Goal: Task Accomplishment & Management: Complete application form

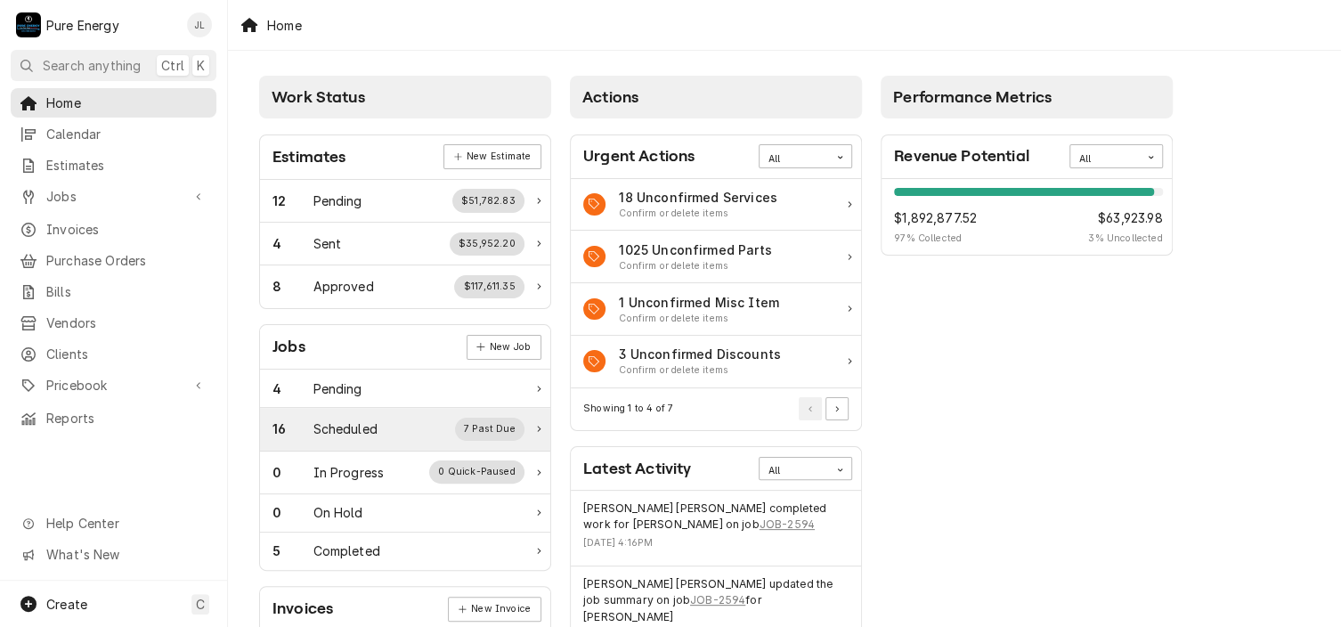
click at [335, 425] on div "Scheduled" at bounding box center [345, 428] width 64 height 19
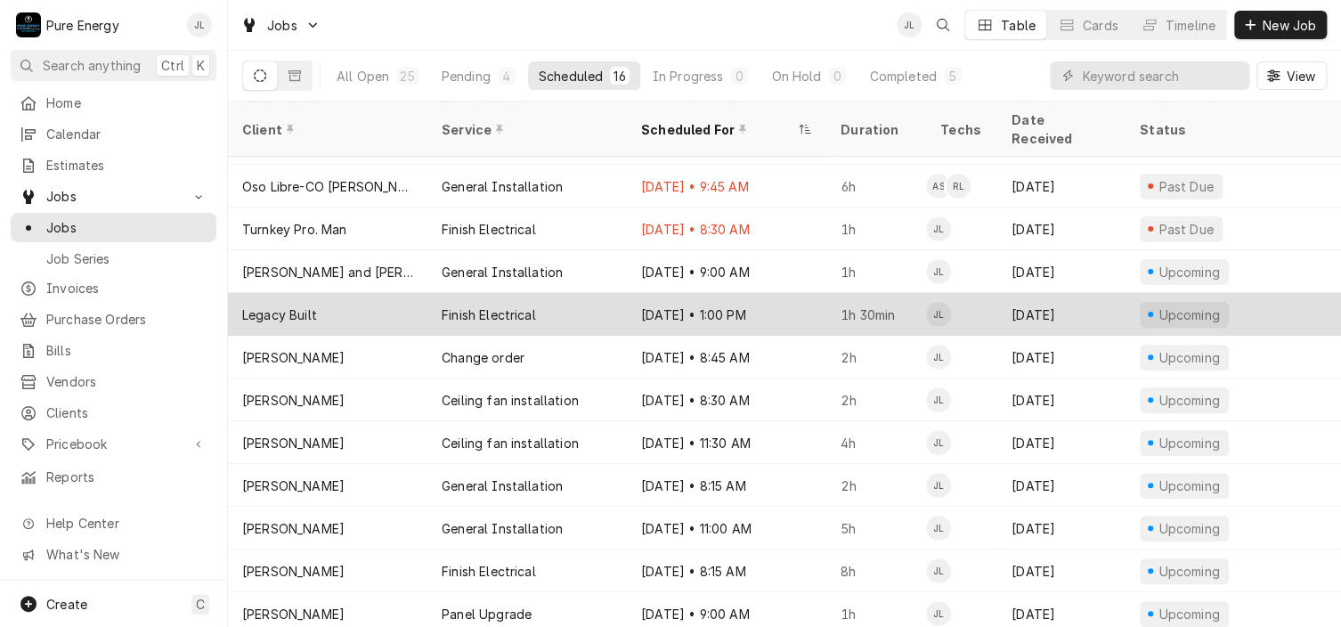
scroll to position [28, 0]
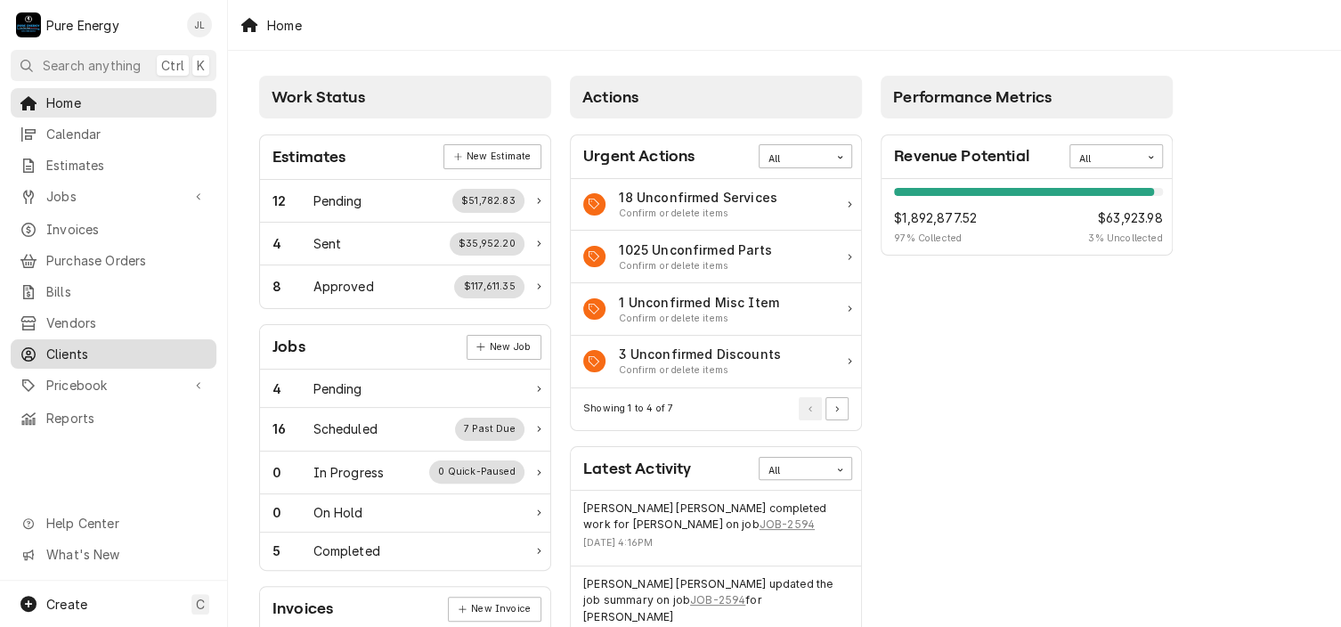
click at [85, 348] on span "Clients" at bounding box center [126, 354] width 161 height 19
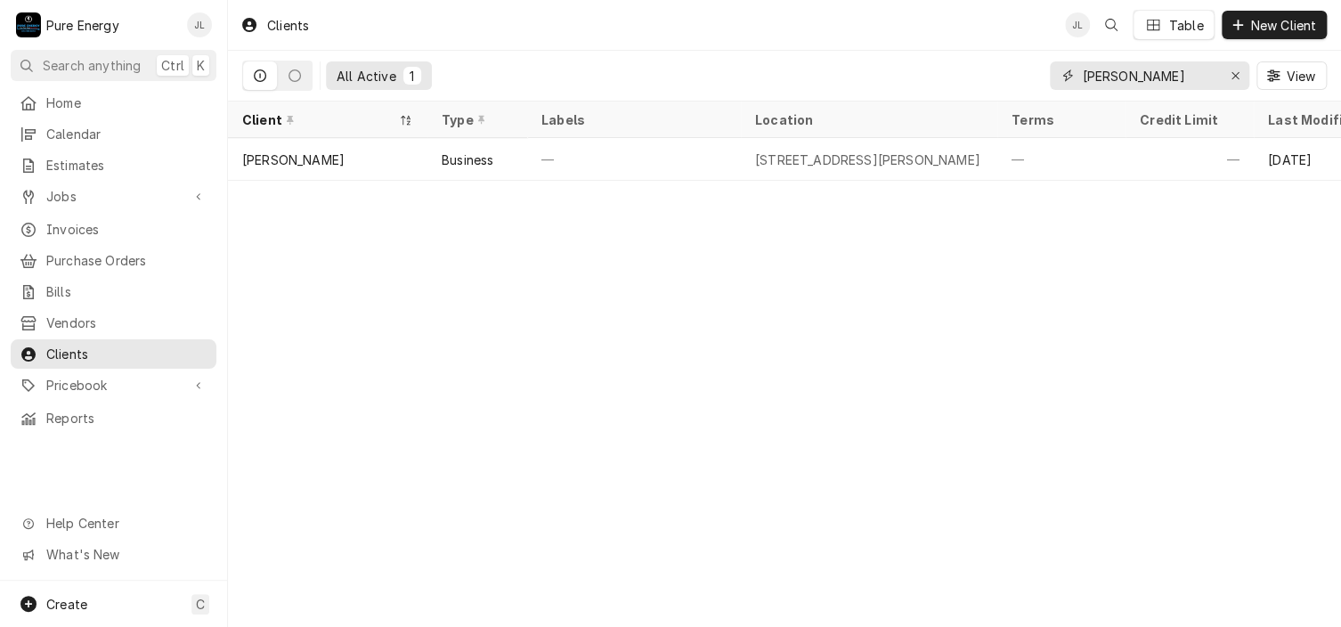
drag, startPoint x: 1167, startPoint y: 74, endPoint x: 1059, endPoint y: 85, distance: 109.2
click at [1059, 85] on div "Gary Deeds" at bounding box center [1149, 75] width 199 height 28
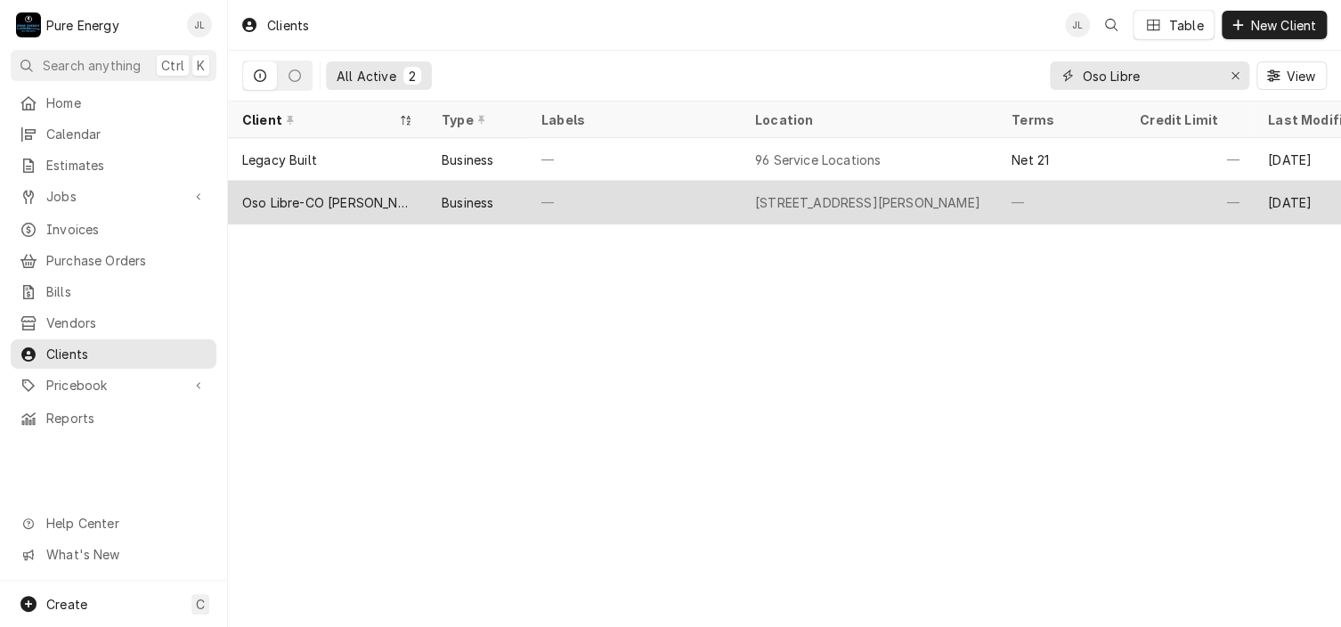
type input "Oso Libre"
click at [1085, 204] on div "—" at bounding box center [1061, 202] width 128 height 43
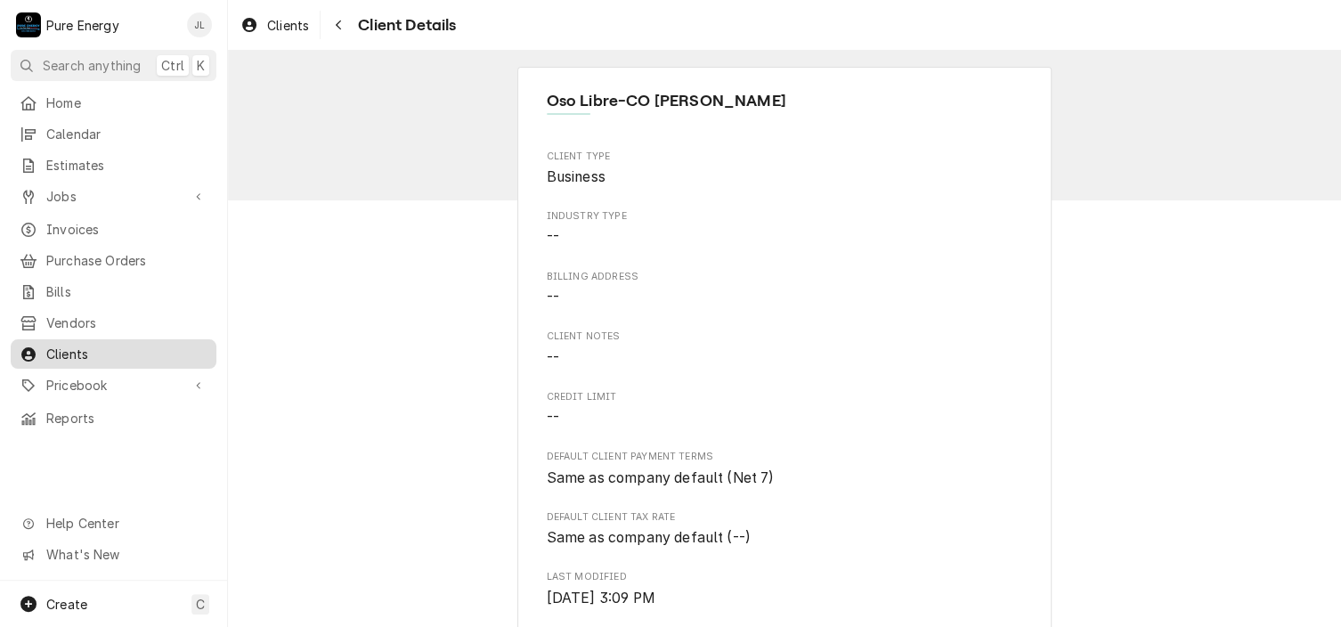
click at [136, 345] on span "Clients" at bounding box center [126, 354] width 161 height 19
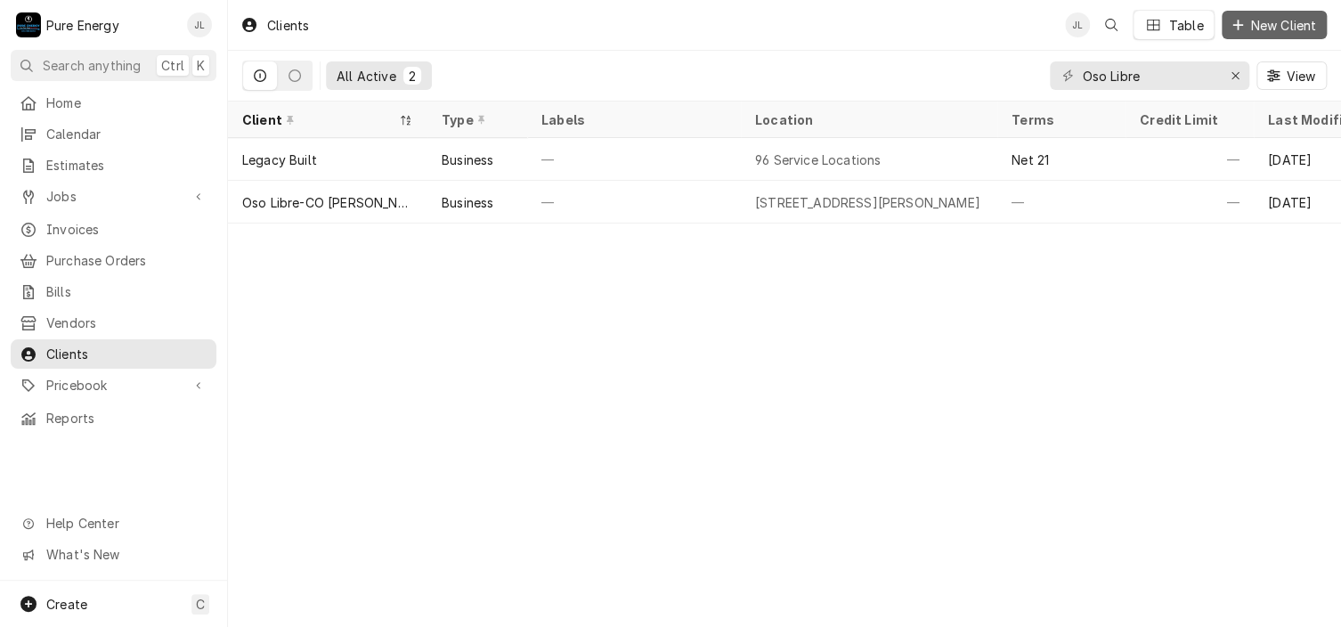
click at [1300, 30] on span "New Client" at bounding box center [1283, 25] width 73 height 19
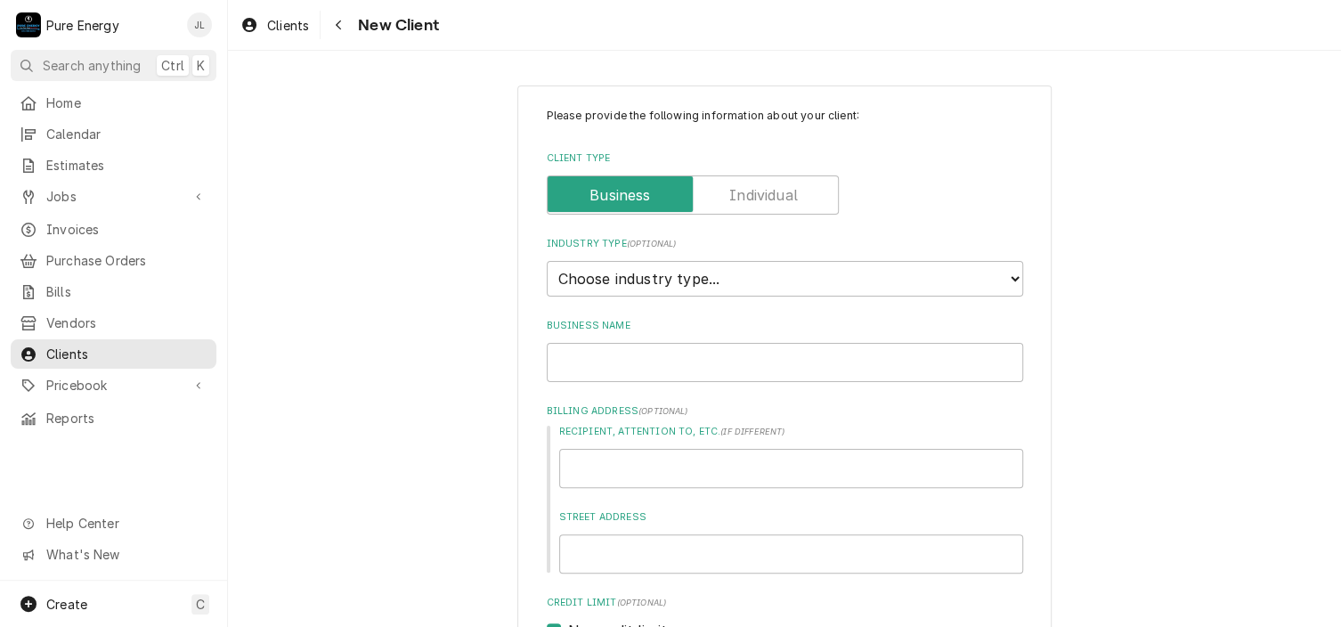
click at [747, 195] on label "Client Type" at bounding box center [693, 194] width 292 height 39
click at [747, 195] on input "Client Type" at bounding box center [693, 194] width 276 height 39
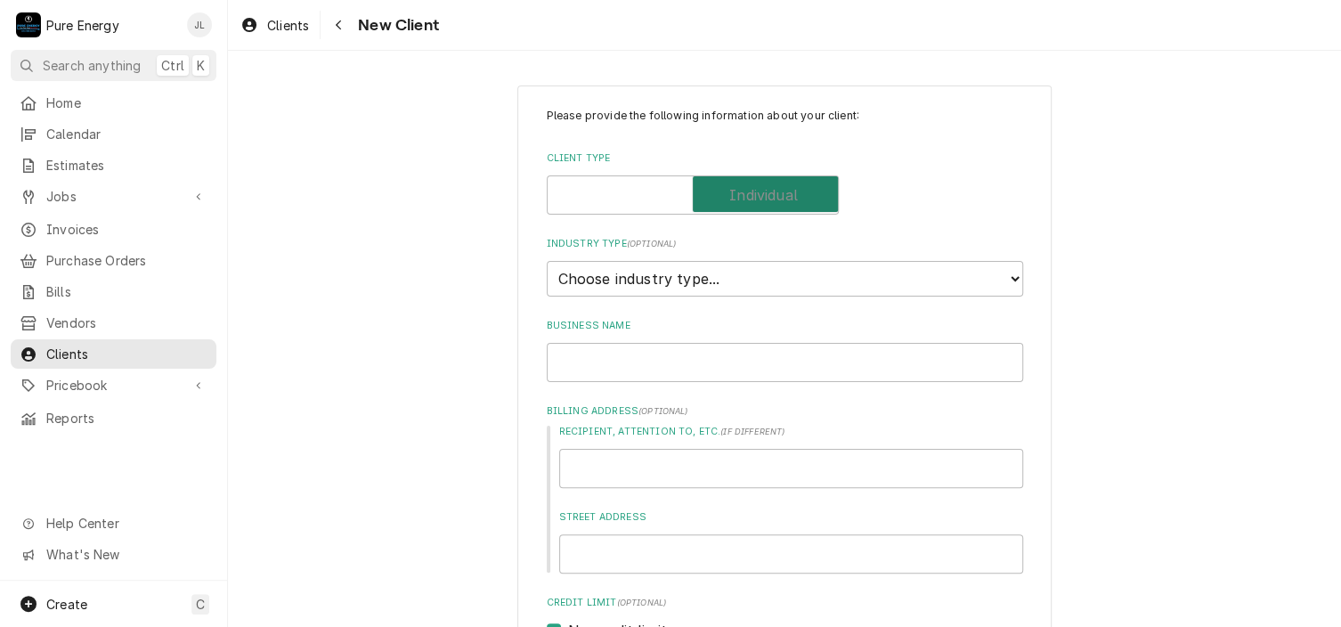
checkbox input "true"
type textarea "x"
click at [676, 280] on select "Choose industry type... Residential Commercial Industrial Government" at bounding box center [785, 279] width 476 height 36
click at [630, 206] on label "Client Type" at bounding box center [693, 194] width 292 height 39
click at [630, 206] on input "Client Type" at bounding box center [693, 194] width 276 height 39
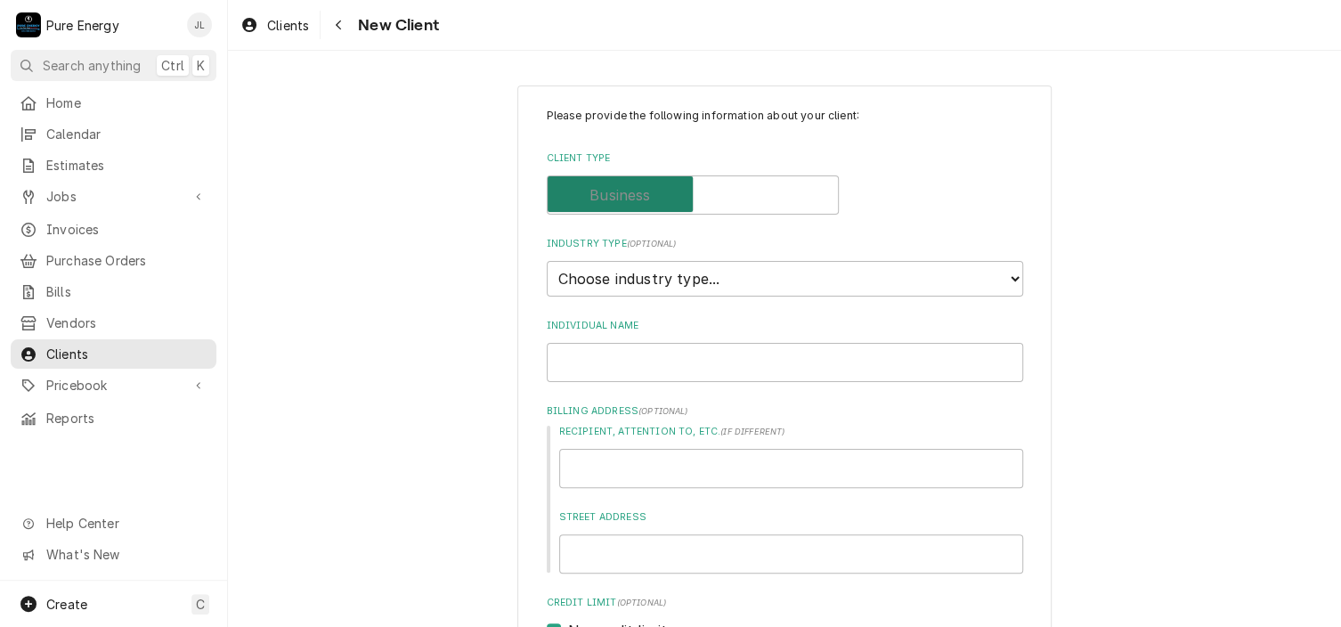
checkbox input "false"
type textarea "x"
click at [599, 266] on select "Choose industry type... Residential Commercial Industrial Government" at bounding box center [785, 279] width 476 height 36
select select "1"
click at [547, 261] on select "Choose industry type... Residential Commercial Industrial Government" at bounding box center [785, 279] width 476 height 36
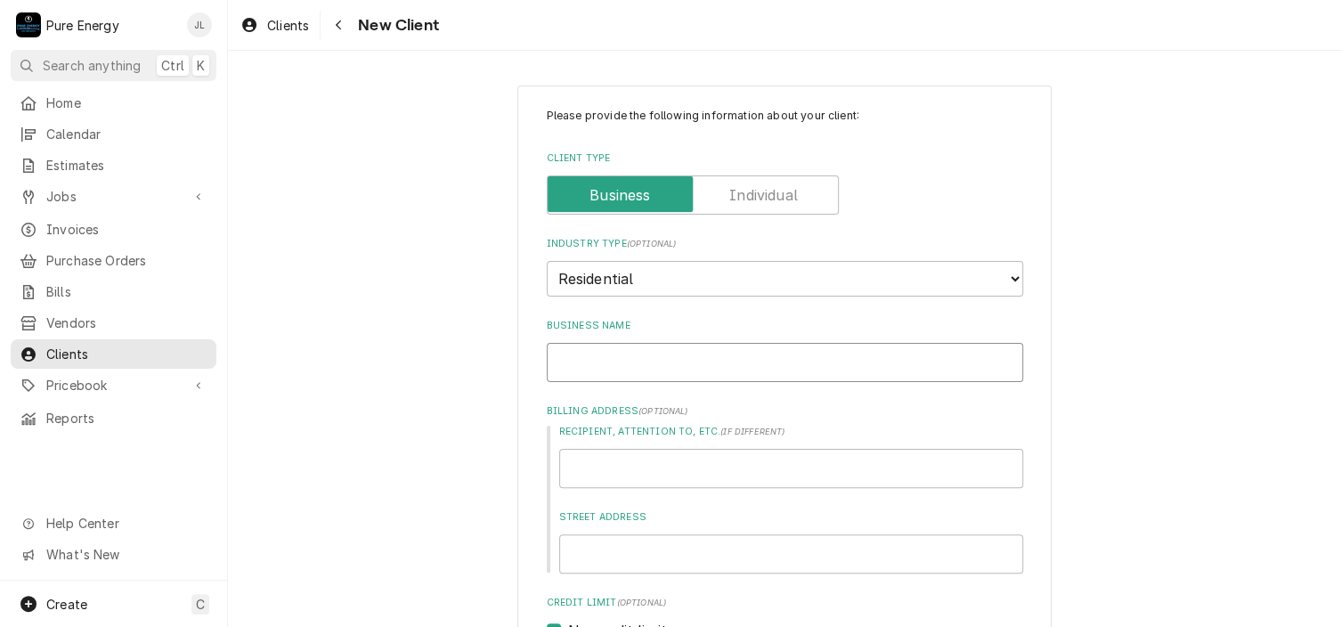
click at [579, 359] on input "Business Name" at bounding box center [785, 362] width 476 height 39
type textarea "x"
type input "O"
type textarea "x"
type input "Os"
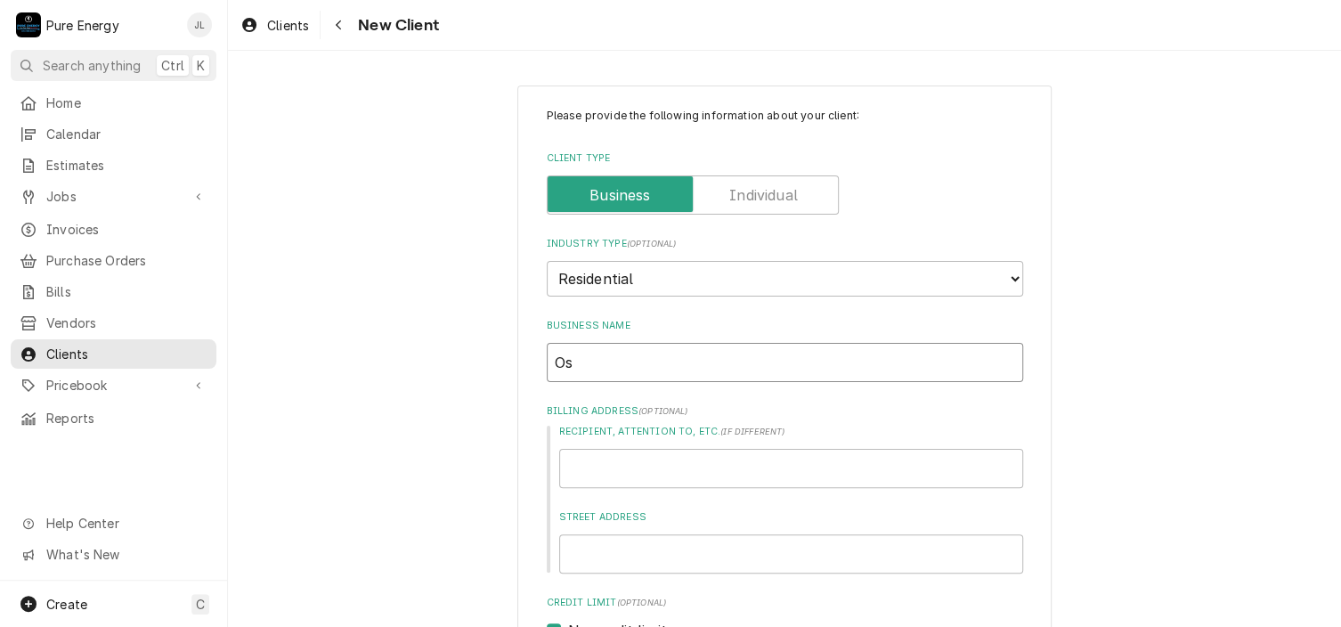
type textarea "x"
type input "Oso"
type textarea "x"
type input "Oso"
type textarea "x"
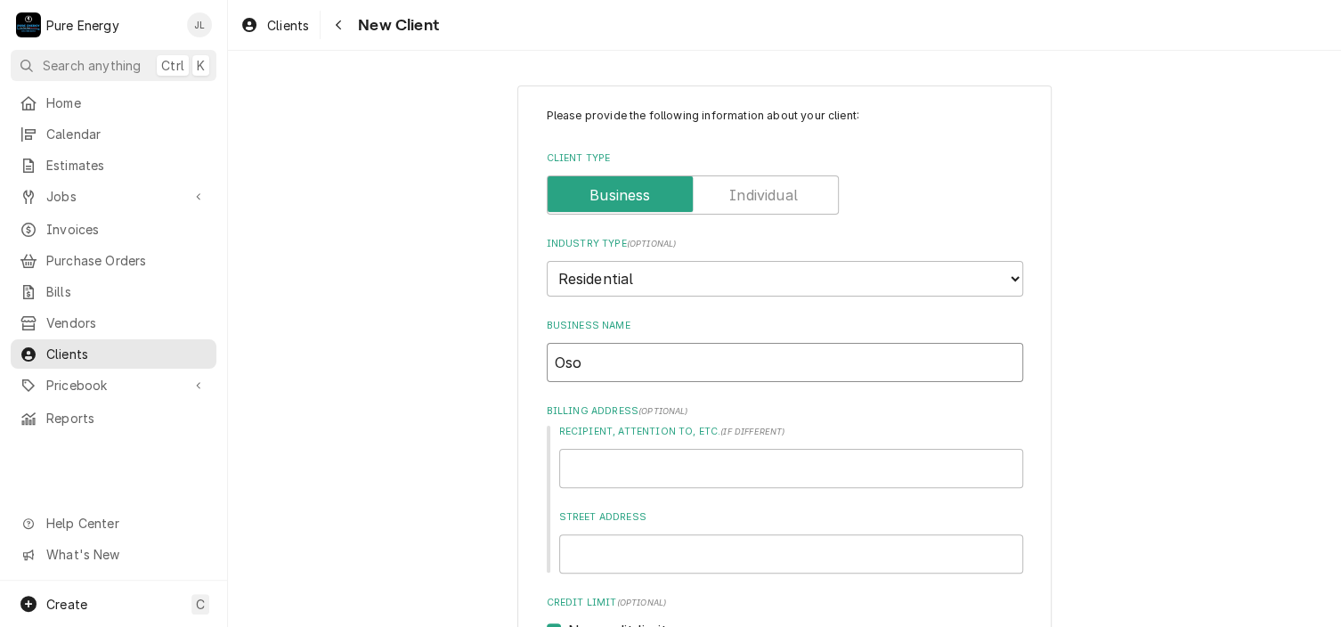
type input "Oso L"
type textarea "x"
type input "Oso Li"
type textarea "x"
type input "Oso Libr"
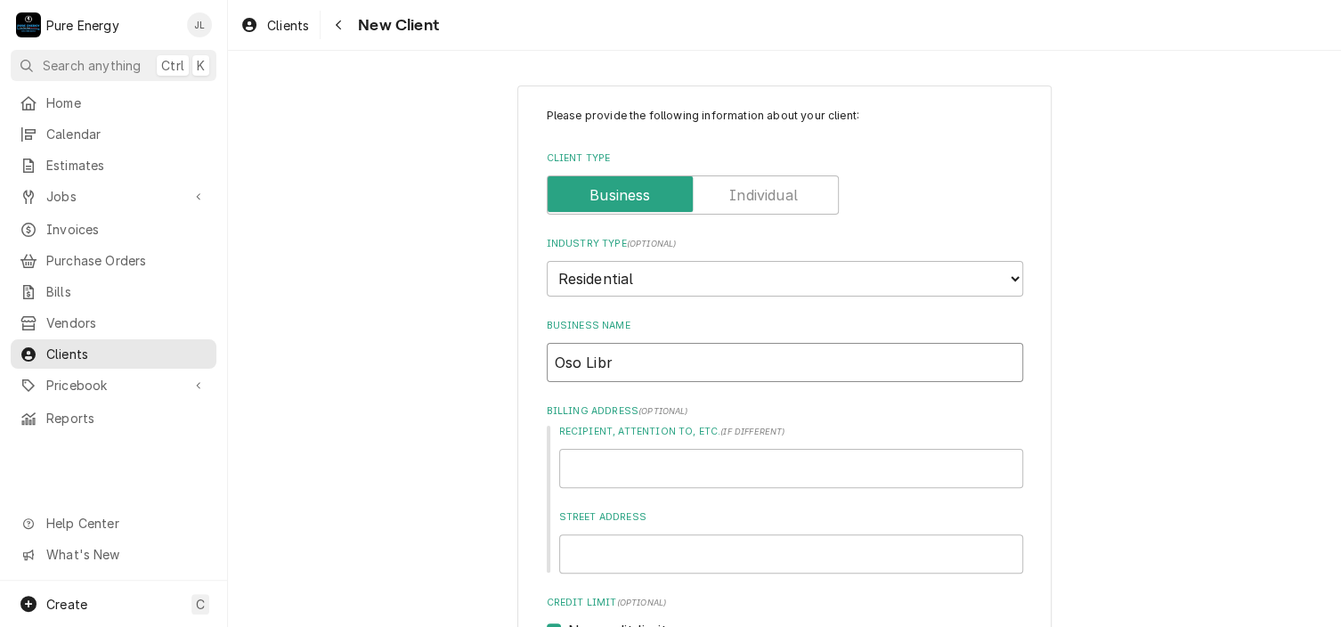
type textarea "x"
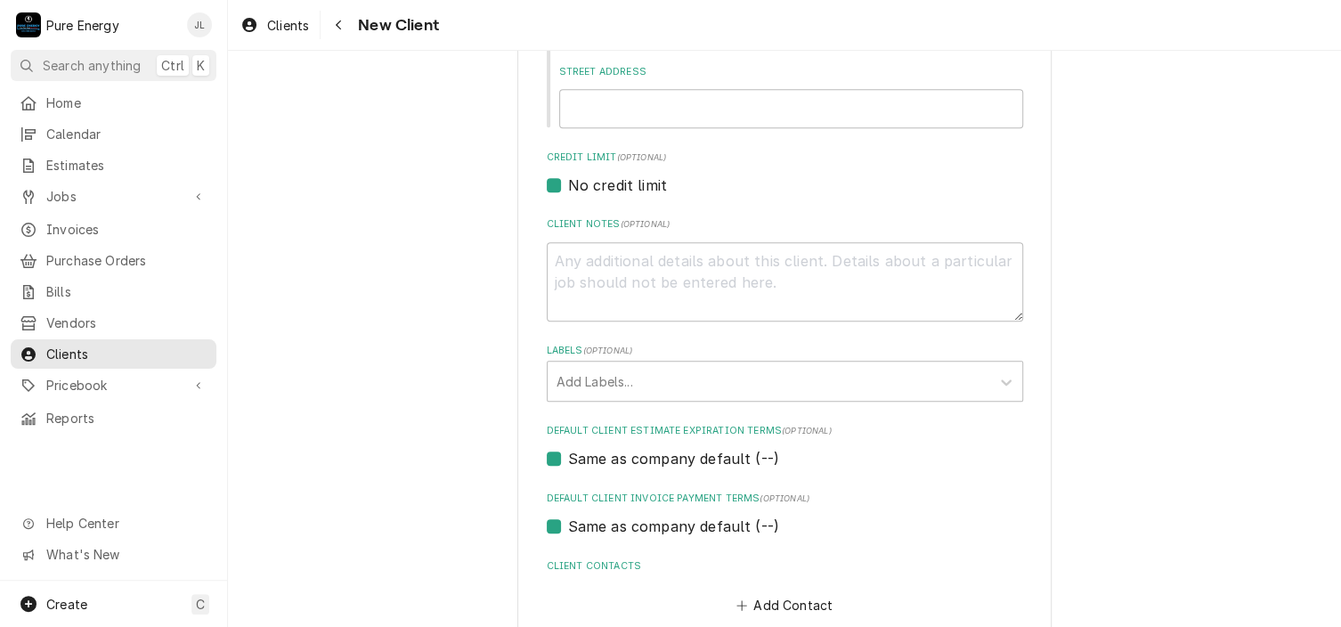
scroll to position [534, 0]
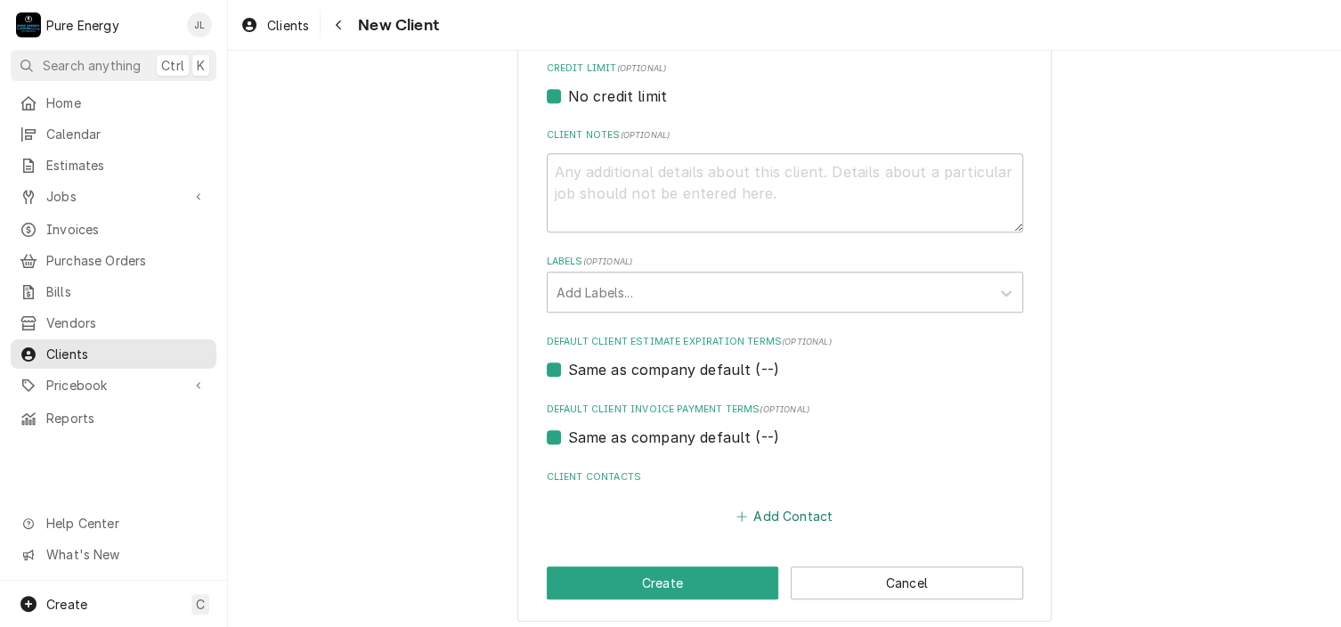
type input "Oso Libre"
click at [801, 511] on button "Add Contact" at bounding box center [784, 516] width 102 height 25
type textarea "x"
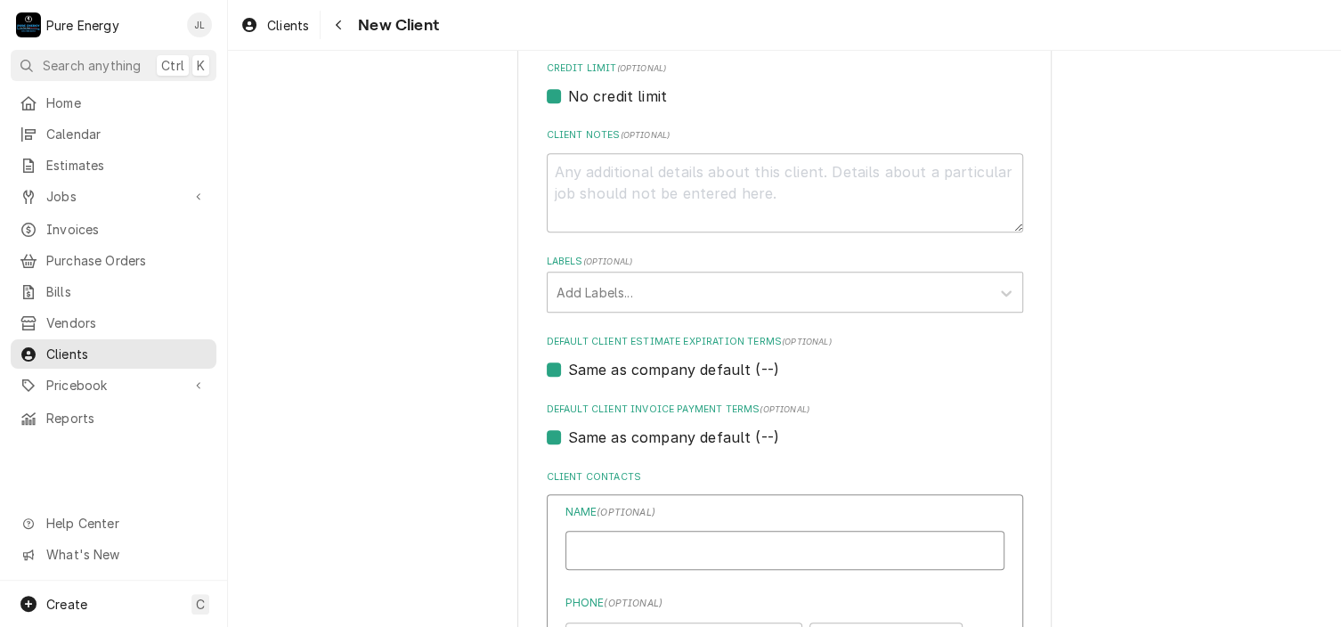
click at [664, 553] on input "Business Name" at bounding box center [784, 550] width 439 height 39
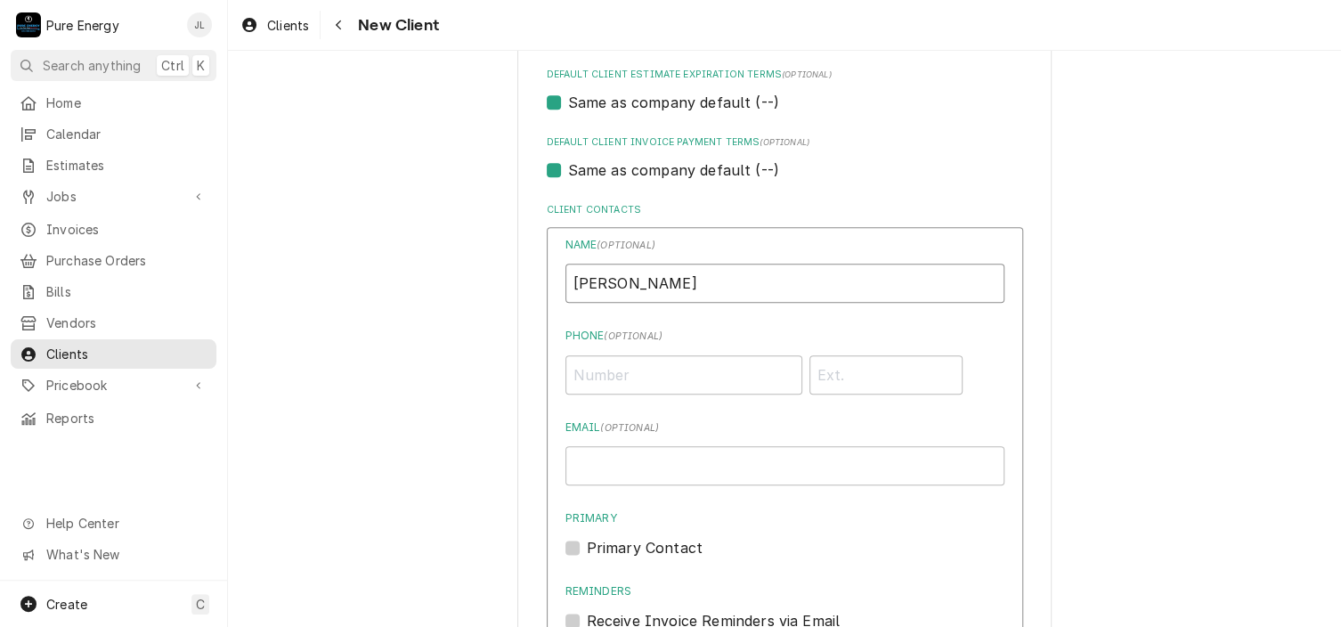
type input "[PERSON_NAME]"
click at [597, 360] on input "Phone ( optional )" at bounding box center [683, 374] width 237 height 39
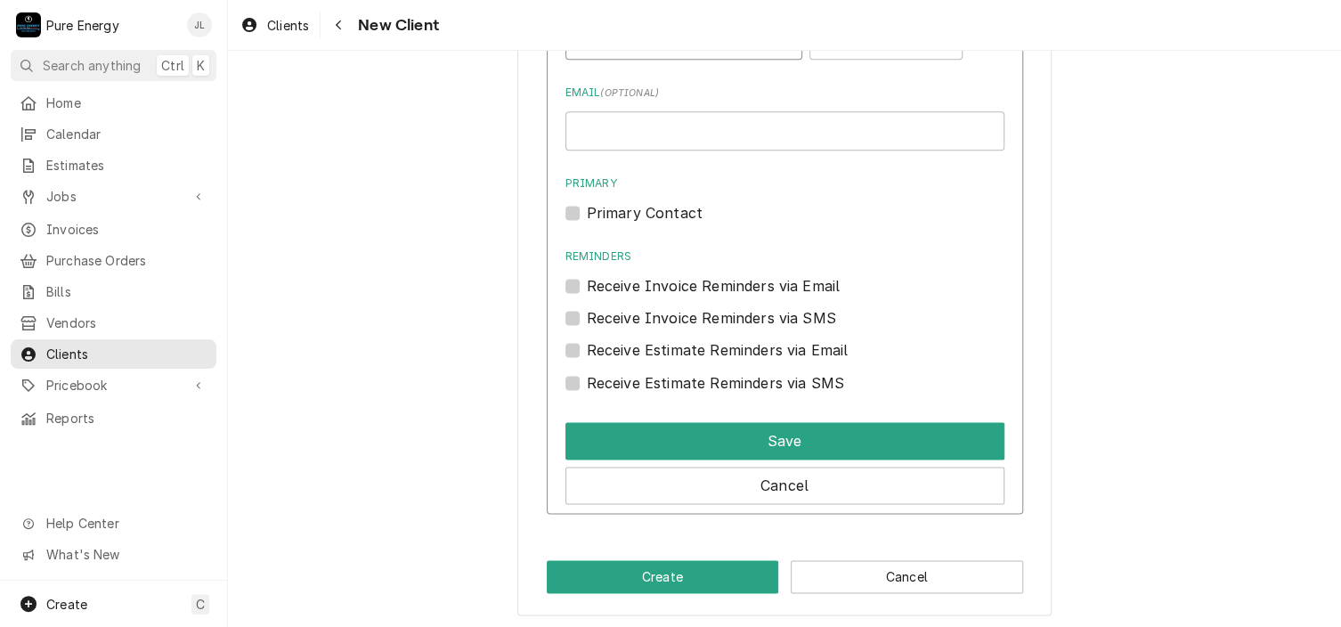
type input "(307) 226-4044"
click at [587, 205] on label "Primary Contact" at bounding box center [645, 212] width 116 height 21
click at [587, 205] on input "Primary" at bounding box center [806, 221] width 439 height 39
checkbox input "true"
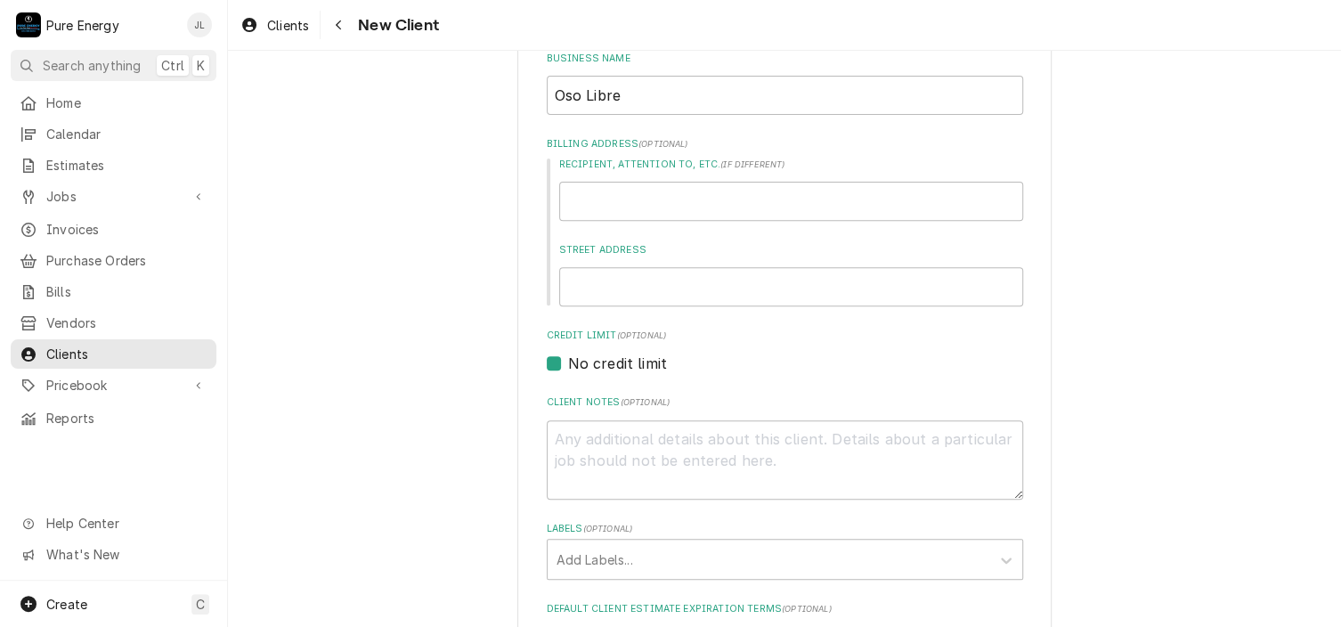
scroll to position [0, 0]
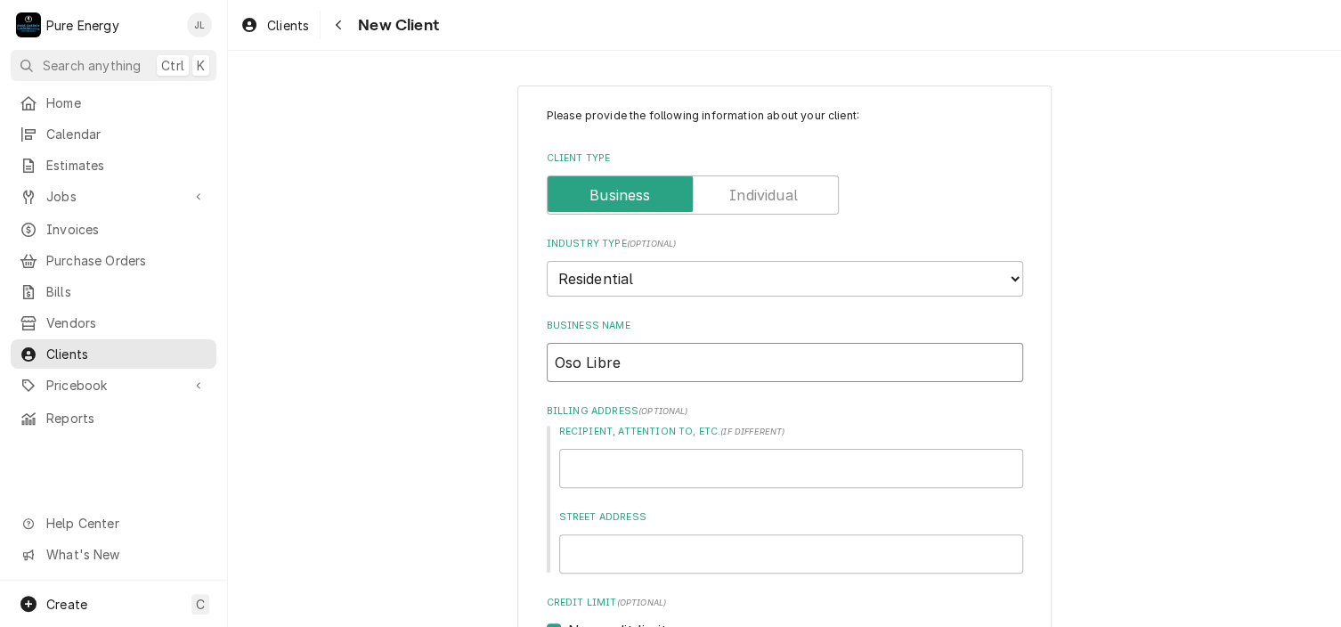
click at [693, 368] on input "Oso Libre" at bounding box center [785, 362] width 476 height 39
type textarea "x"
type input "Oso Libre"
type textarea "x"
type input "Oso Libre C"
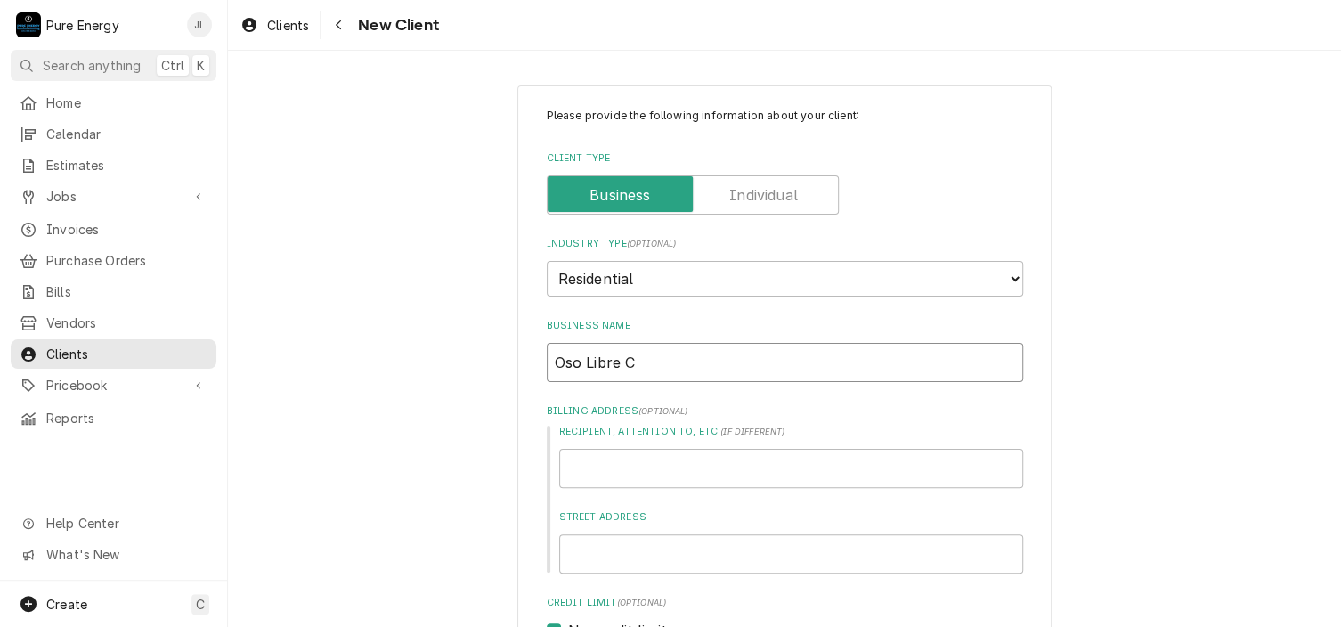
type textarea "x"
type input "Oso Libre C/"
type textarea "x"
type input "Oso Libre C/O"
type textarea "x"
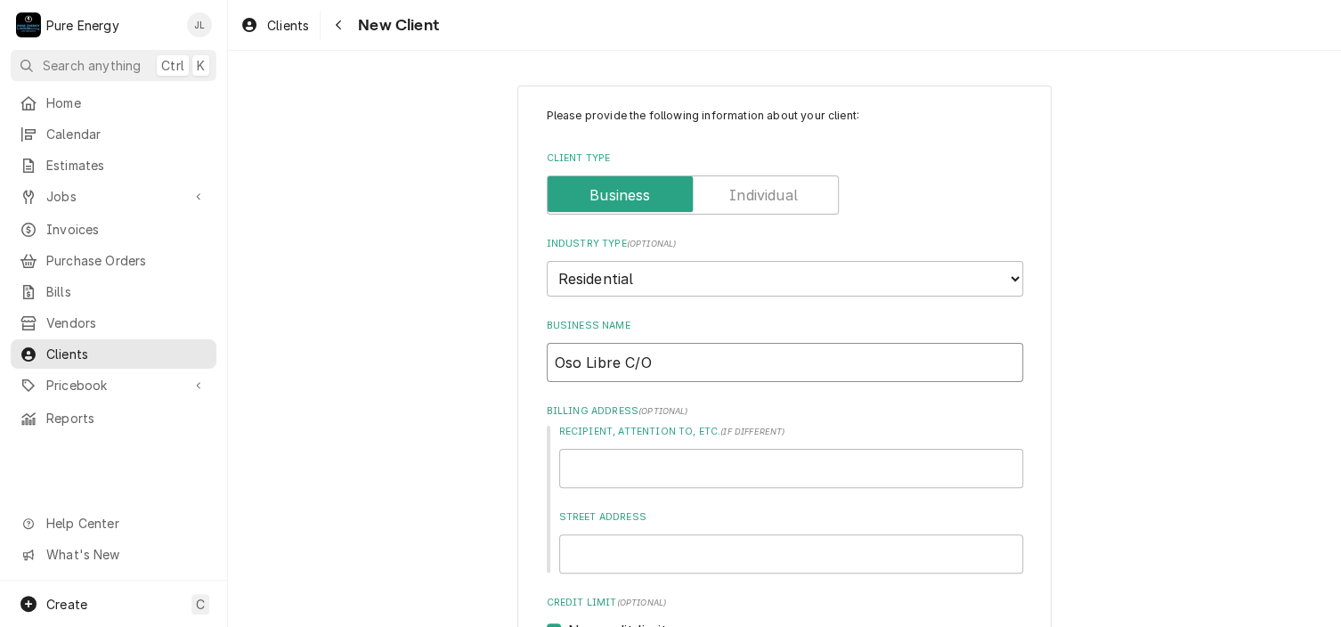
type input "Oso Libre C/O"
type textarea "x"
type input "Oso Libre C/O E"
type textarea "x"
type input "Oso Libre C/O El"
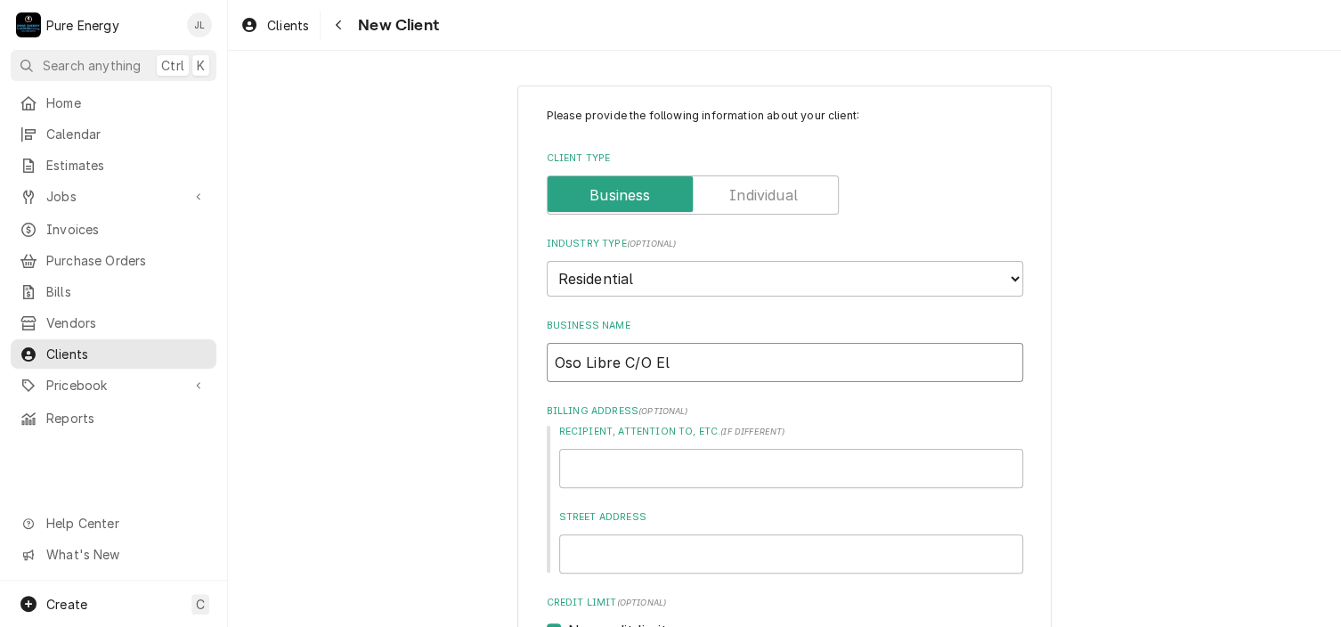
type textarea "x"
type input "Oso Libre C/O Ell"
type textarea "x"
type input "Oso Libre C/O Elli"
type textarea "x"
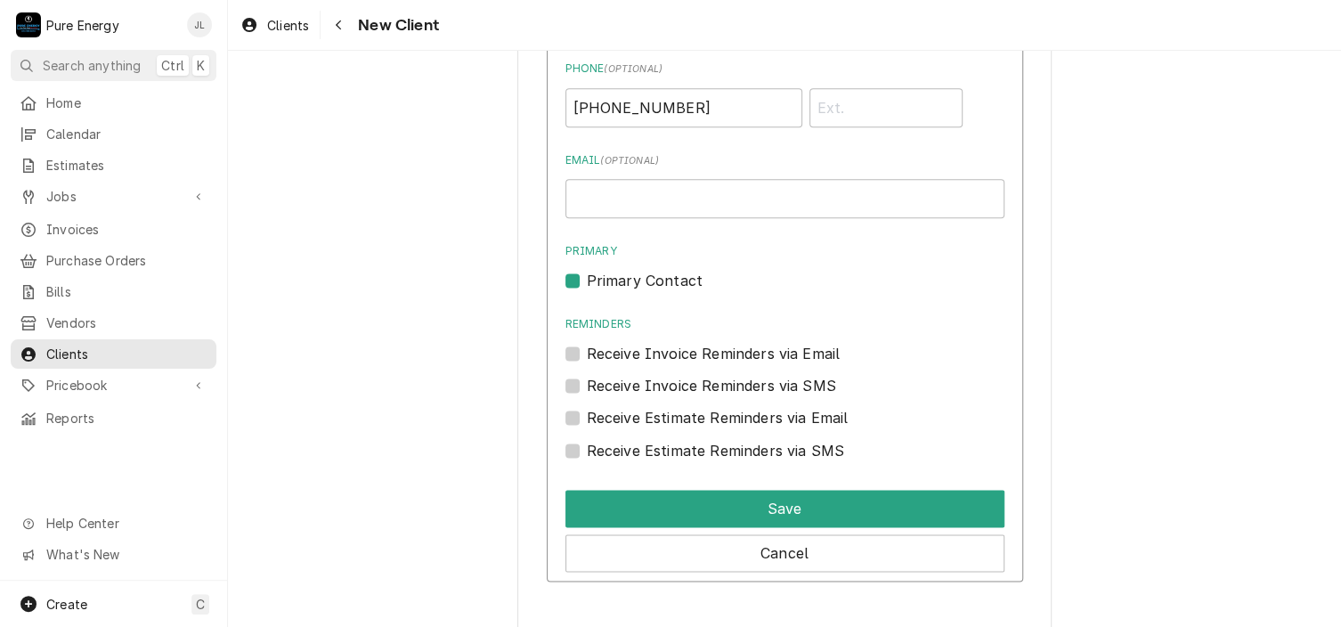
scroll to position [1136, 0]
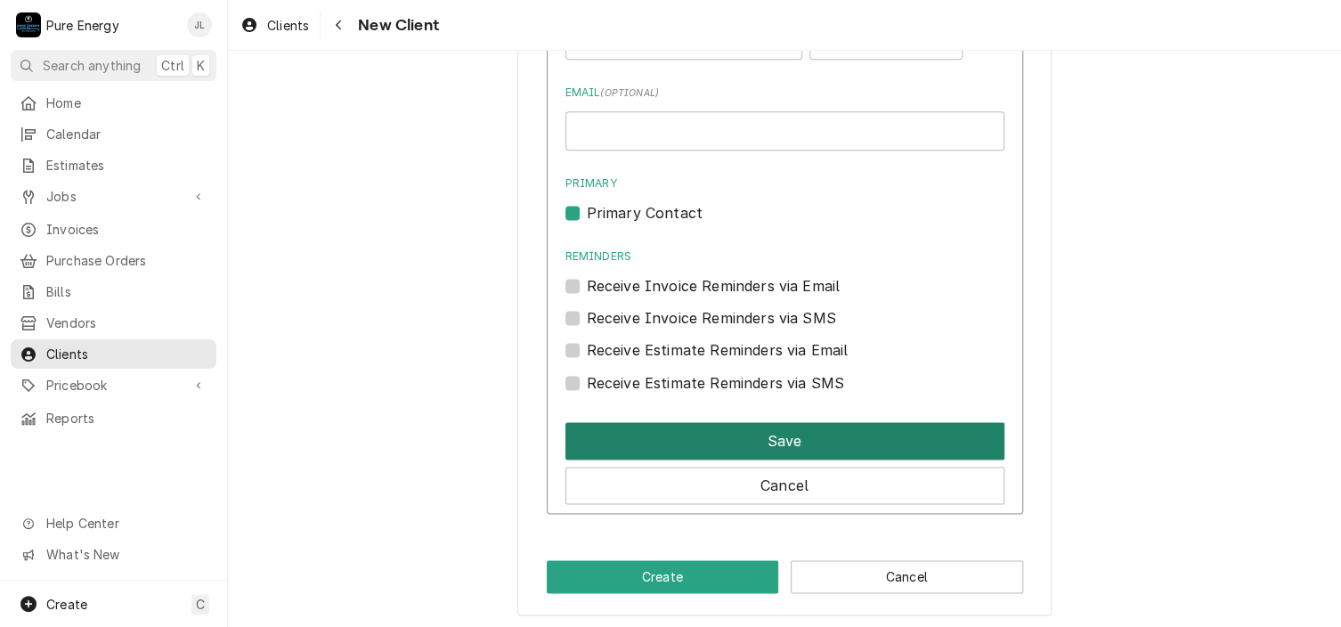
type input "Oso Libre C/O [PERSON_NAME]"
click at [791, 435] on button "Save" at bounding box center [784, 440] width 439 height 37
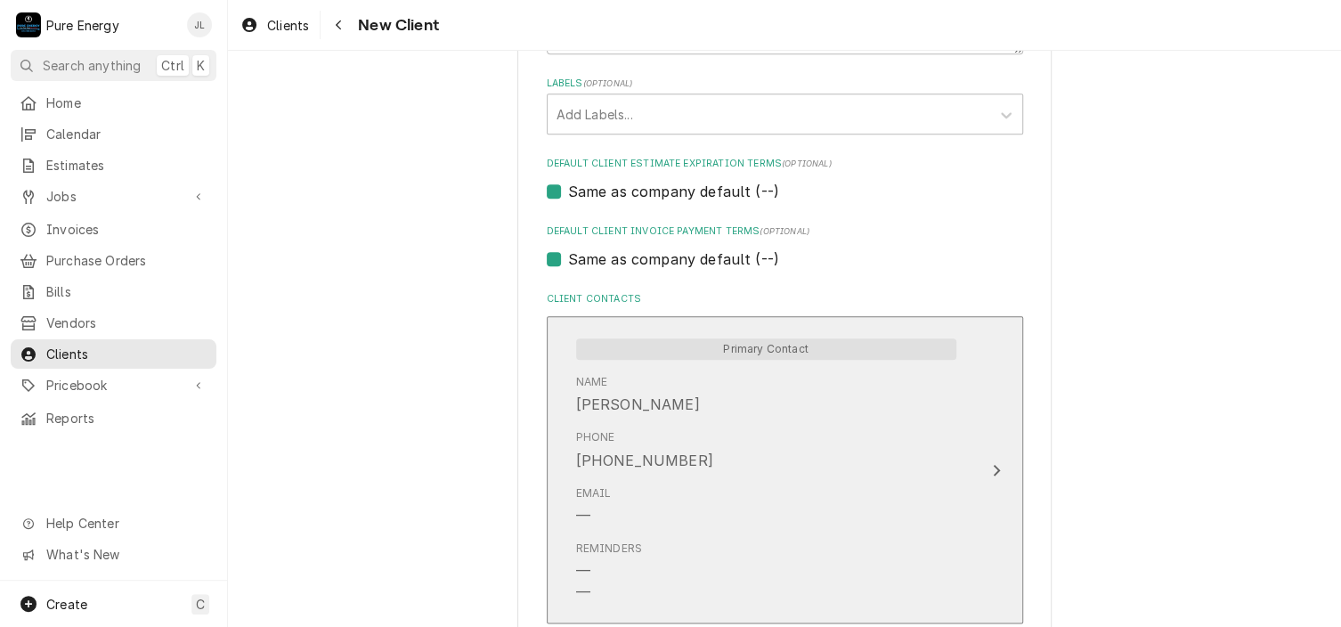
scroll to position [857, 0]
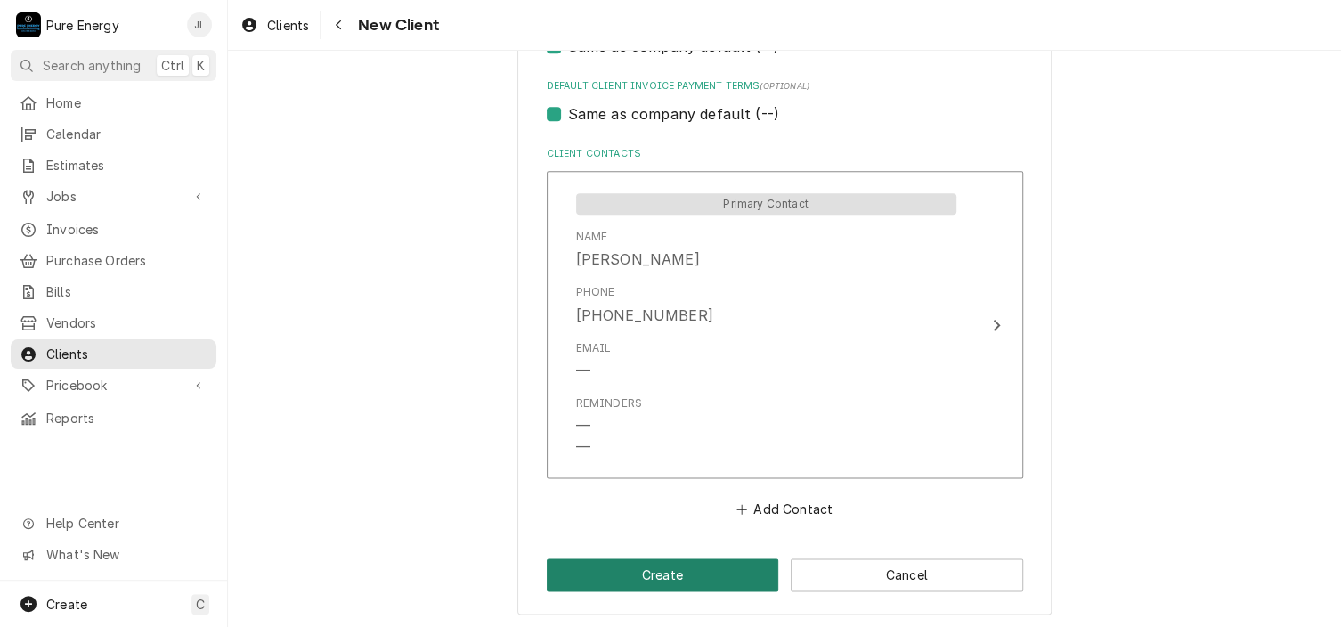
click at [669, 569] on button "Create" at bounding box center [663, 574] width 232 height 33
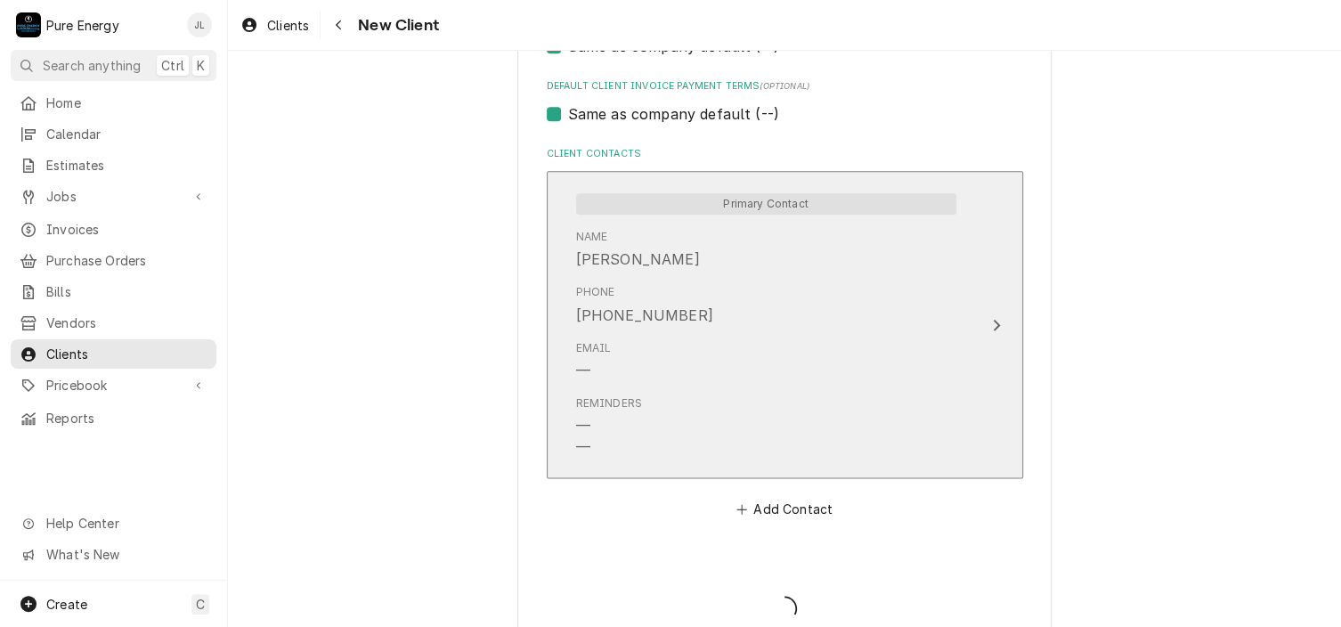
type textarea "x"
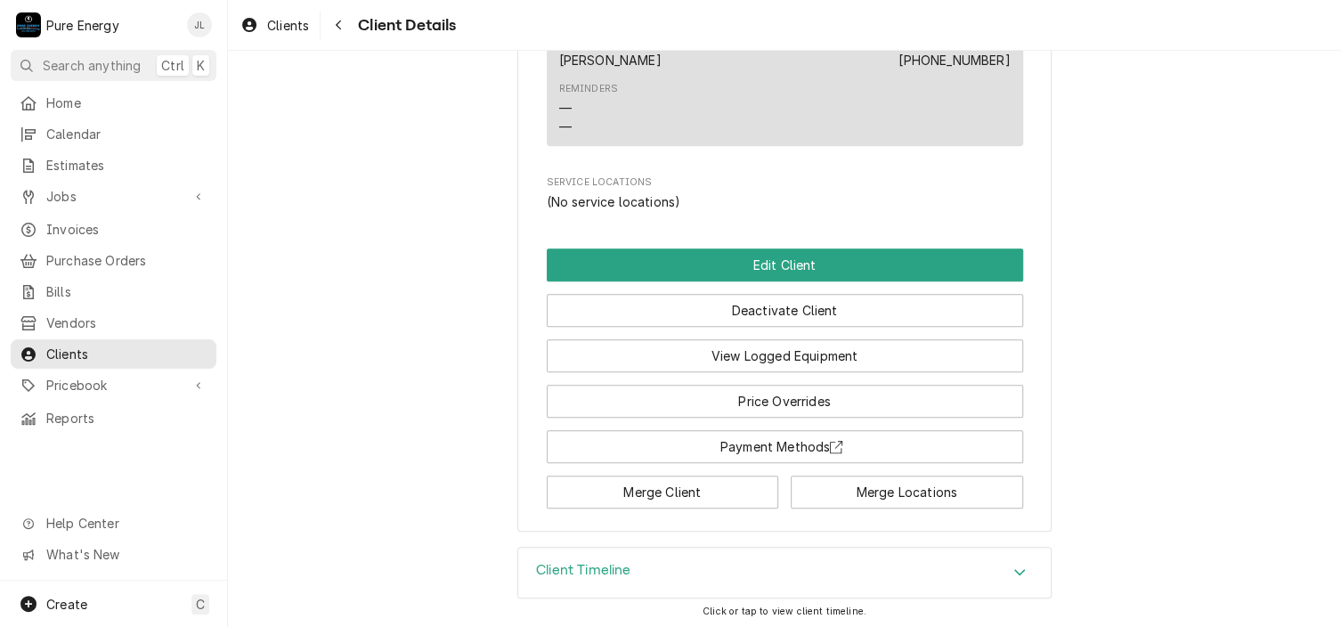
scroll to position [480, 0]
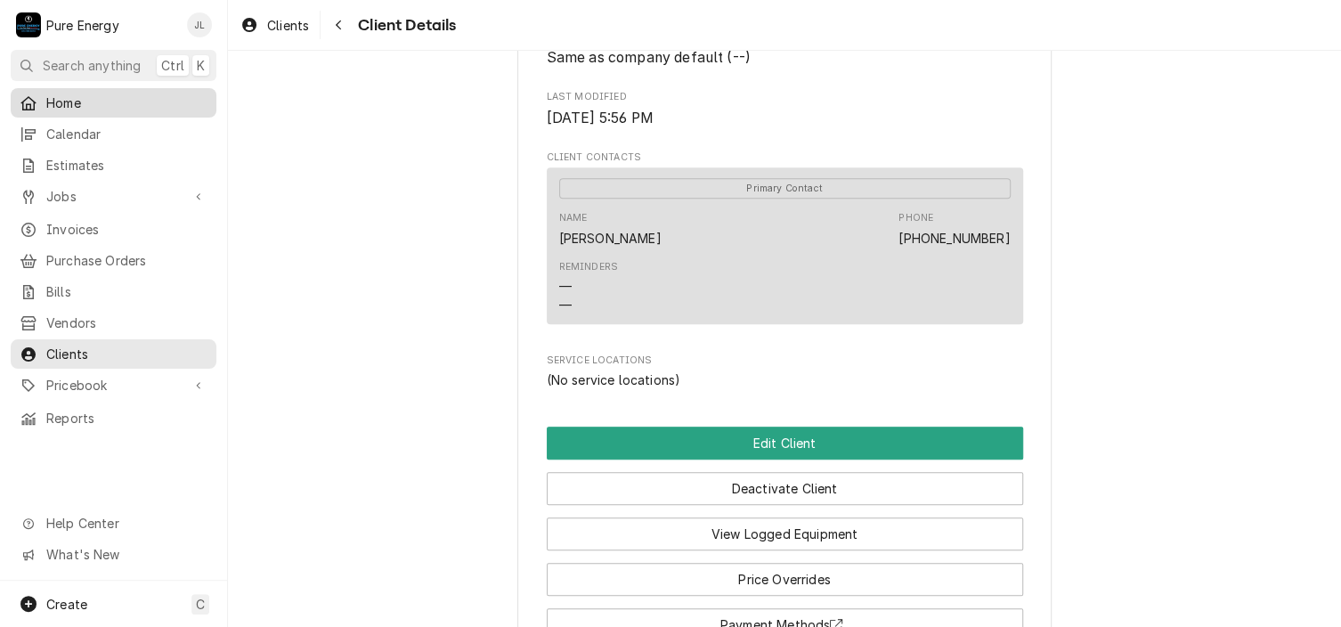
click at [167, 94] on span "Home" at bounding box center [126, 102] width 161 height 19
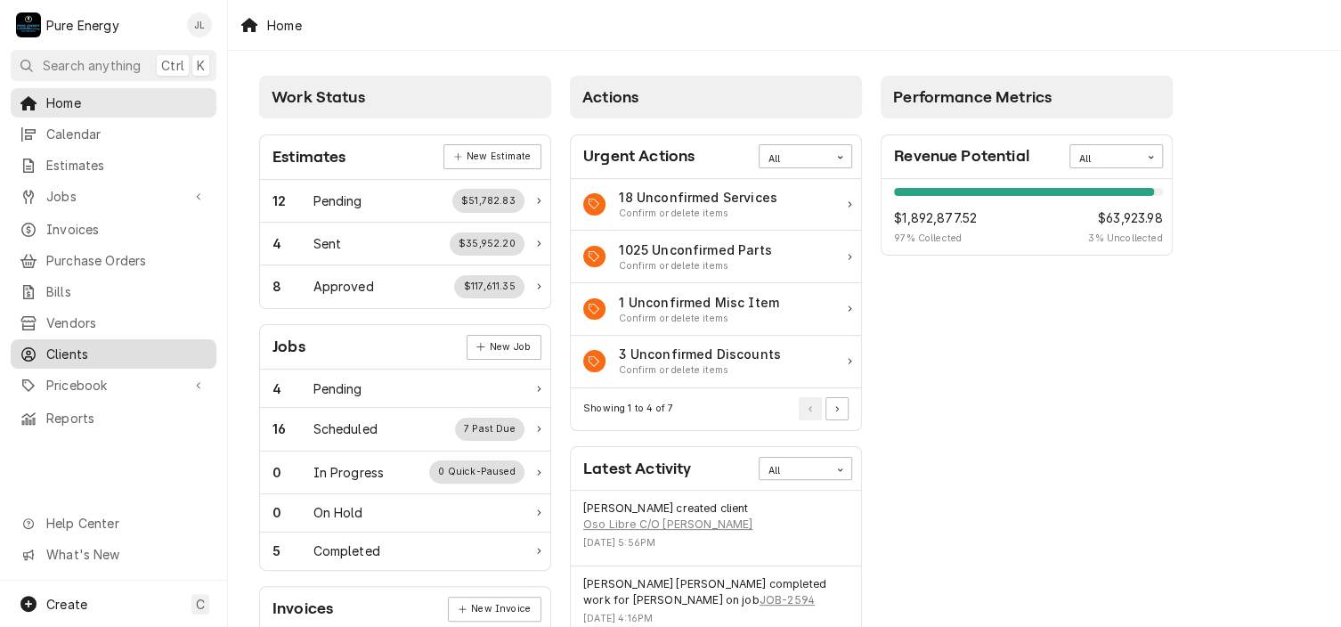
click at [77, 346] on span "Clients" at bounding box center [126, 354] width 161 height 19
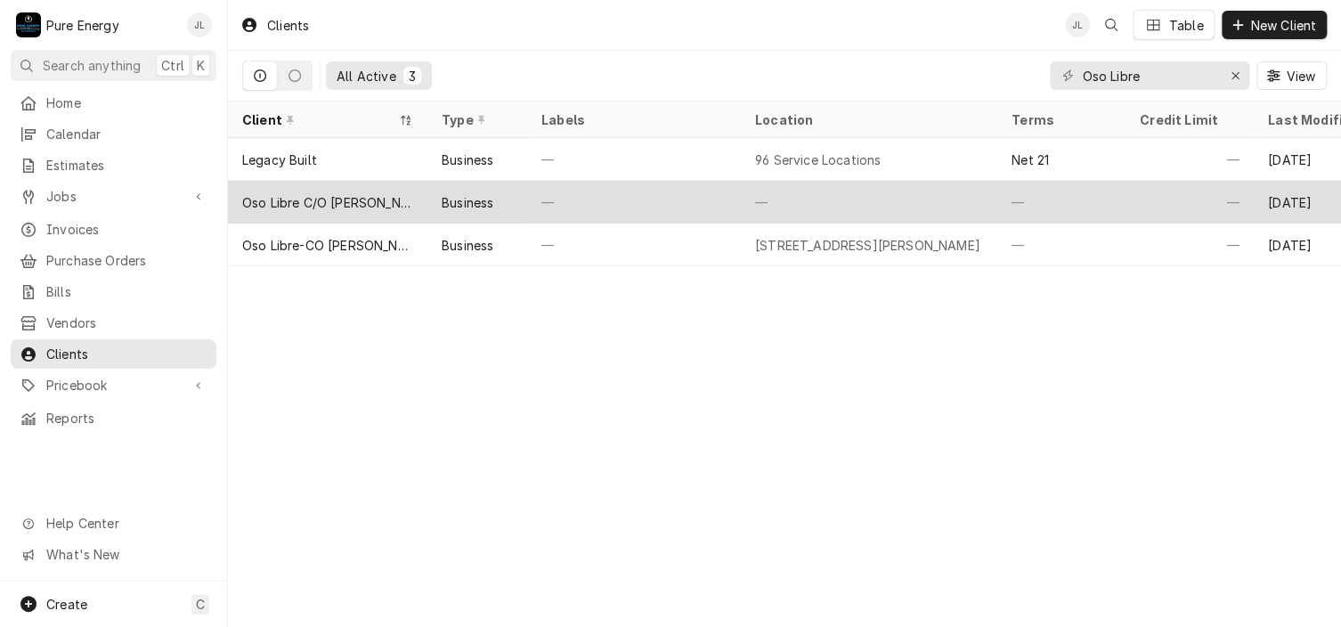
click at [684, 199] on div "—" at bounding box center [634, 202] width 214 height 43
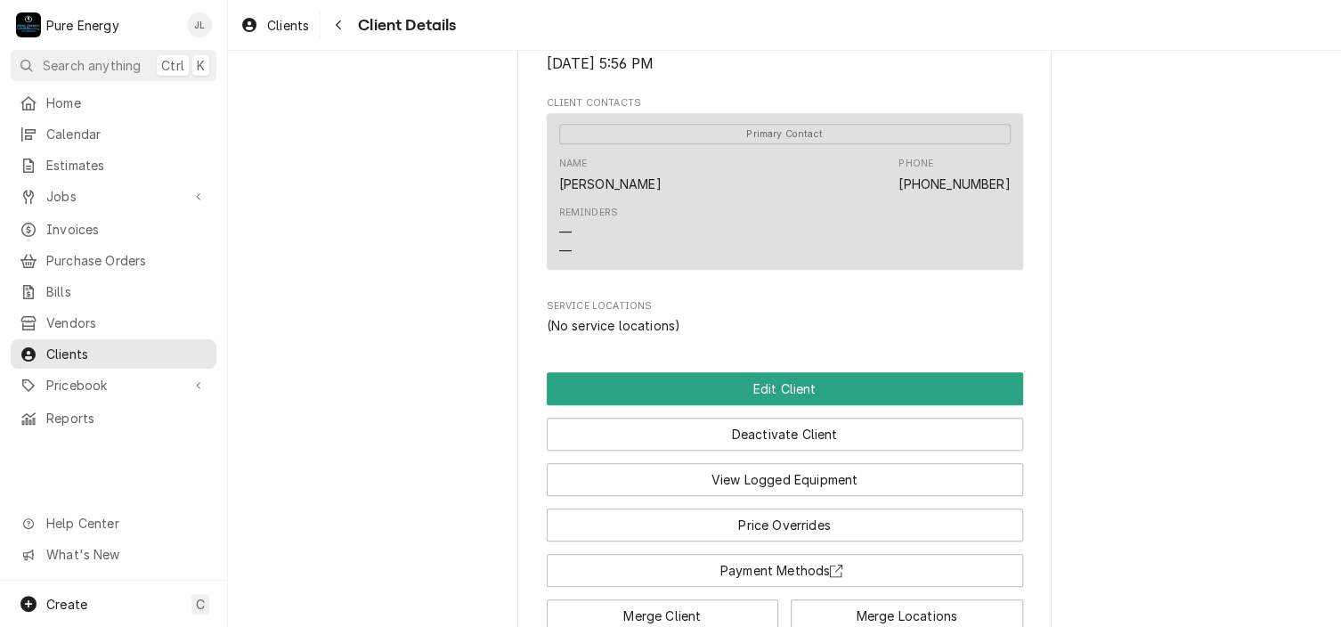
scroll to position [658, 0]
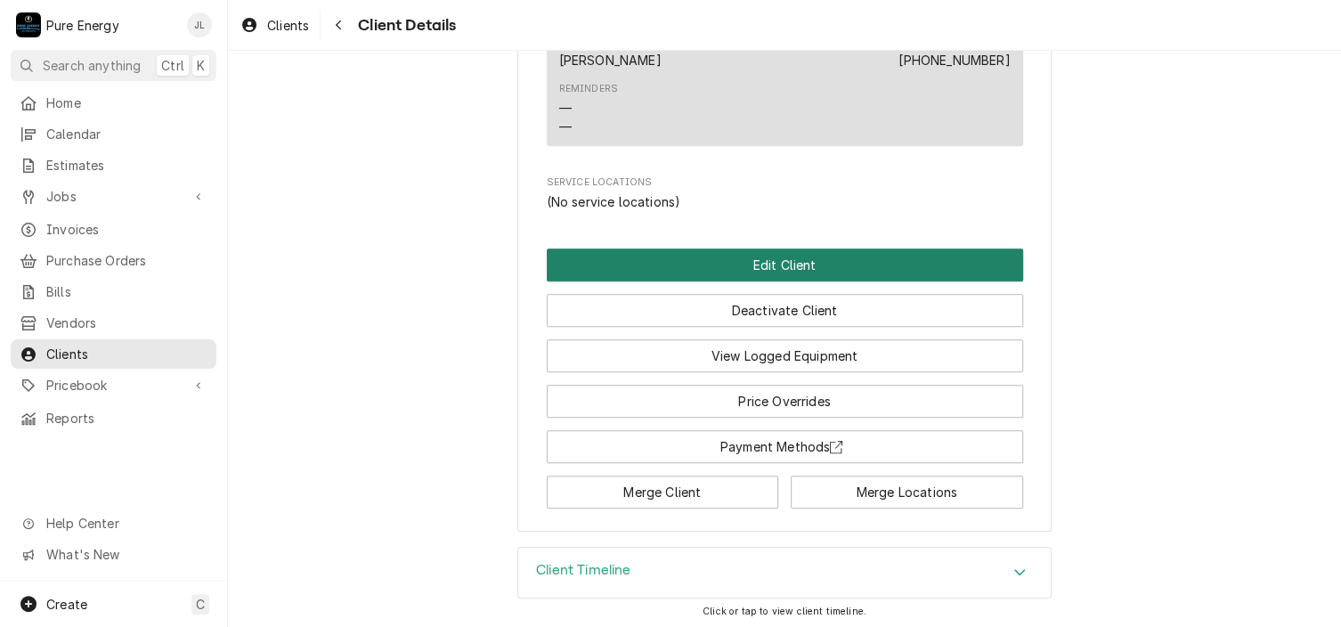
click at [690, 262] on button "Edit Client" at bounding box center [785, 264] width 476 height 33
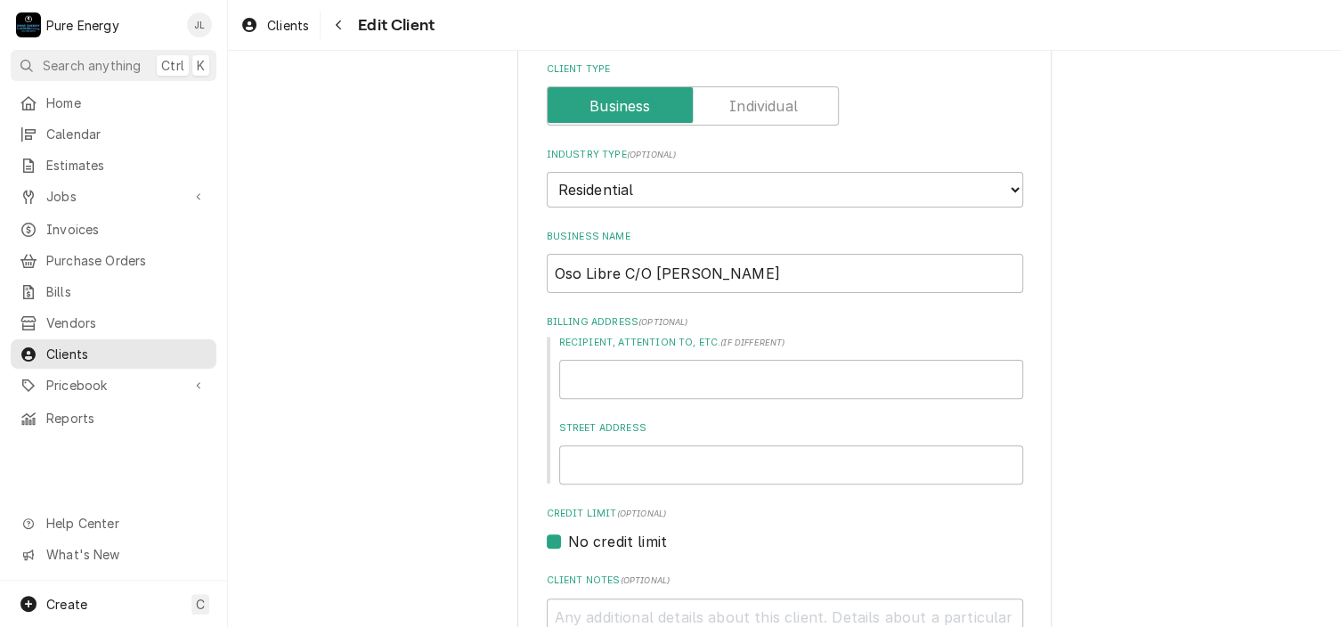
scroll to position [178, 0]
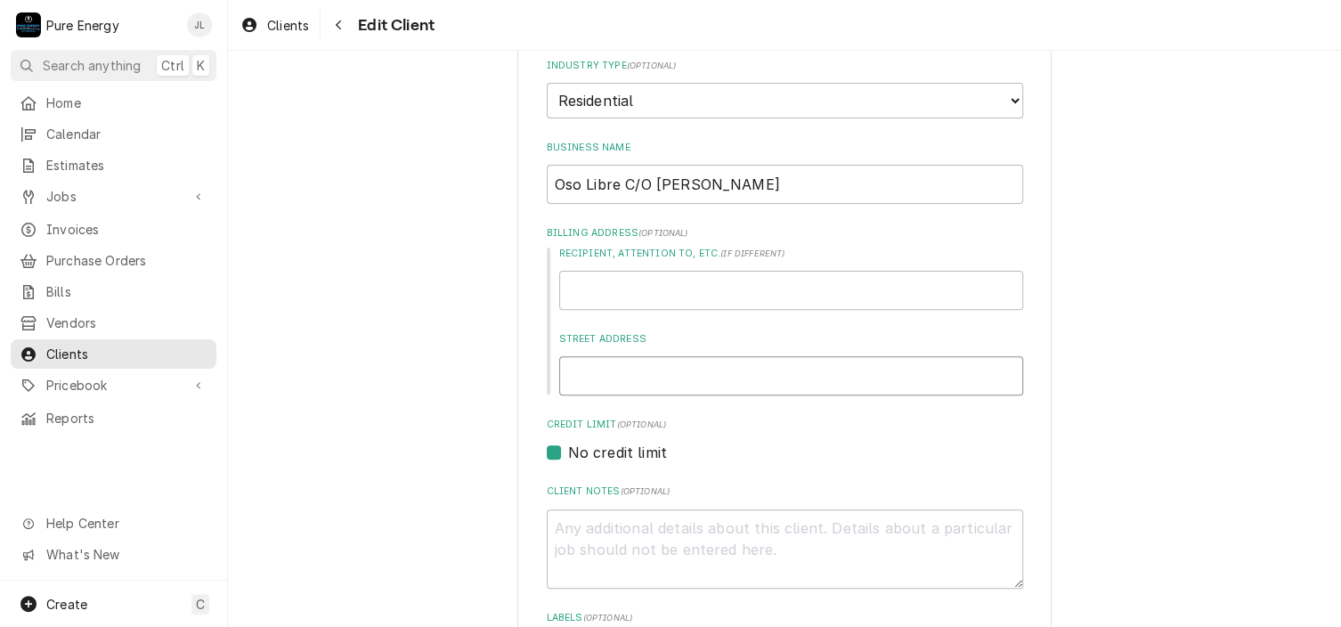
click at [645, 363] on input "Street Address" at bounding box center [791, 375] width 464 height 39
type textarea "x"
type input "7"
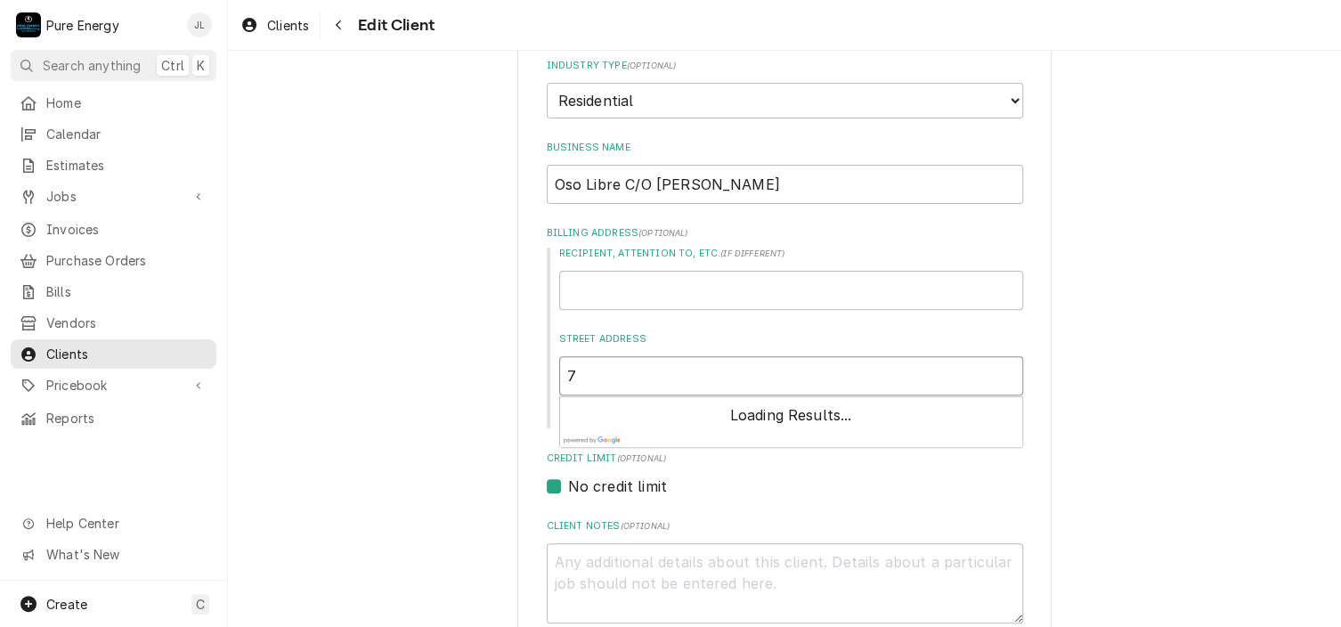
type textarea "x"
type input "73"
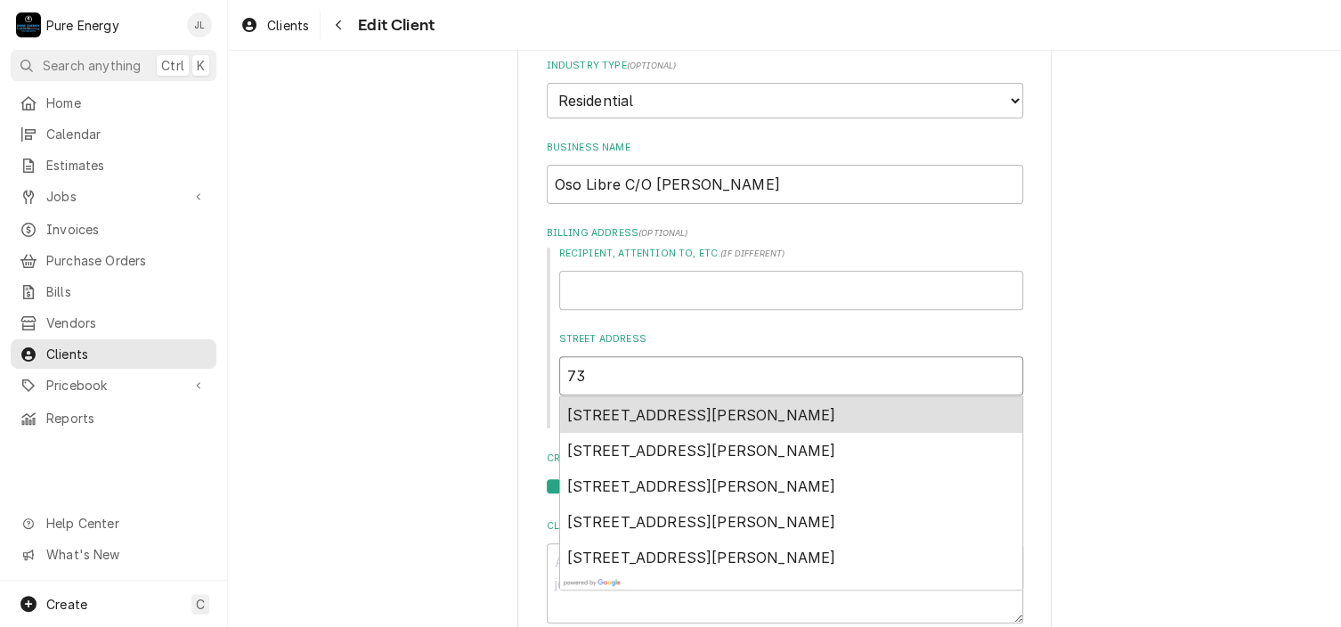
type textarea "x"
type input "738"
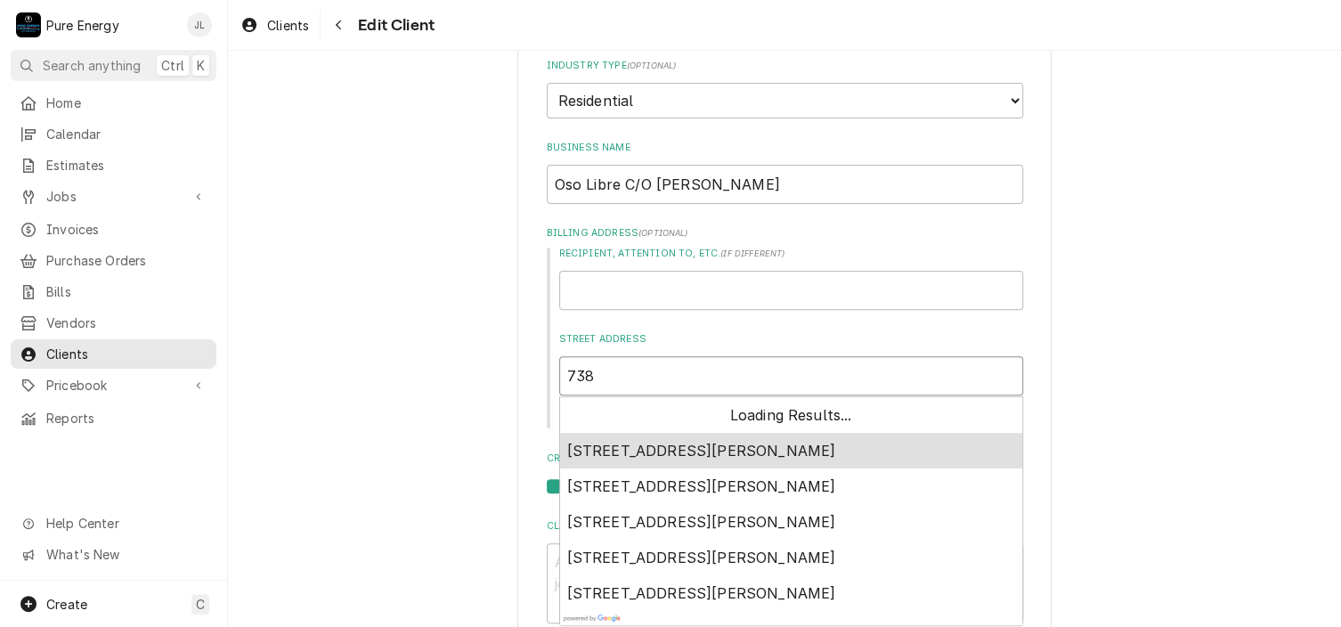
type textarea "x"
type input "7383"
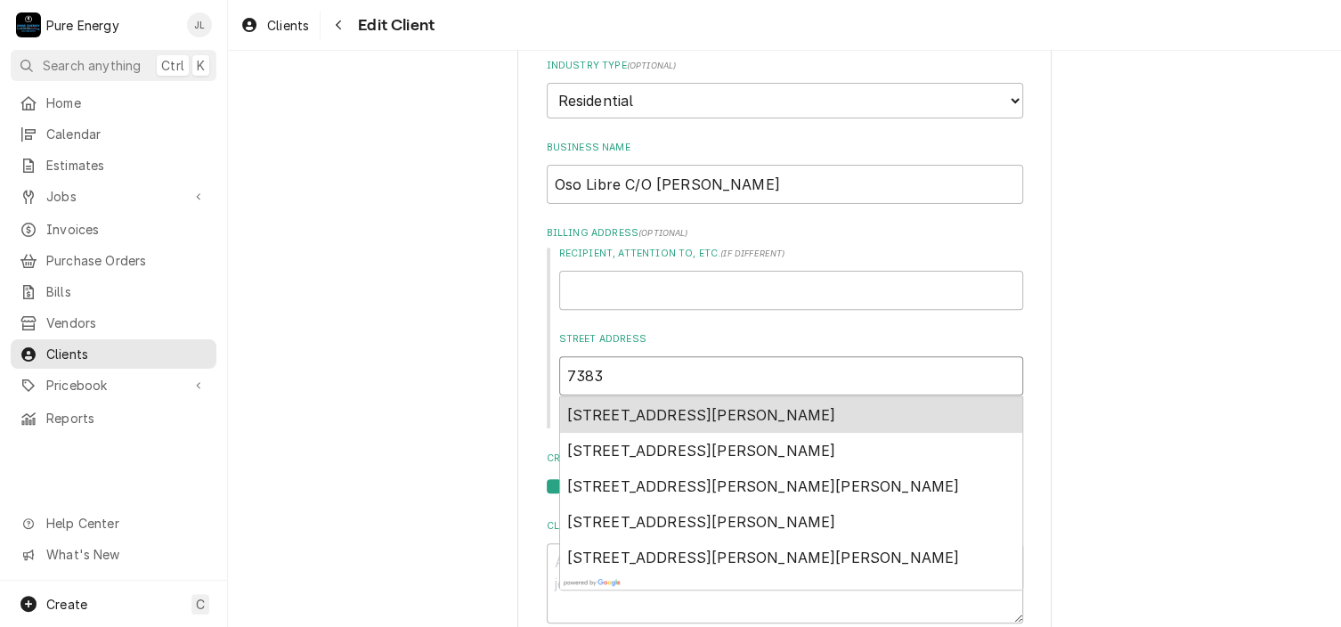
type textarea "x"
type input "7383"
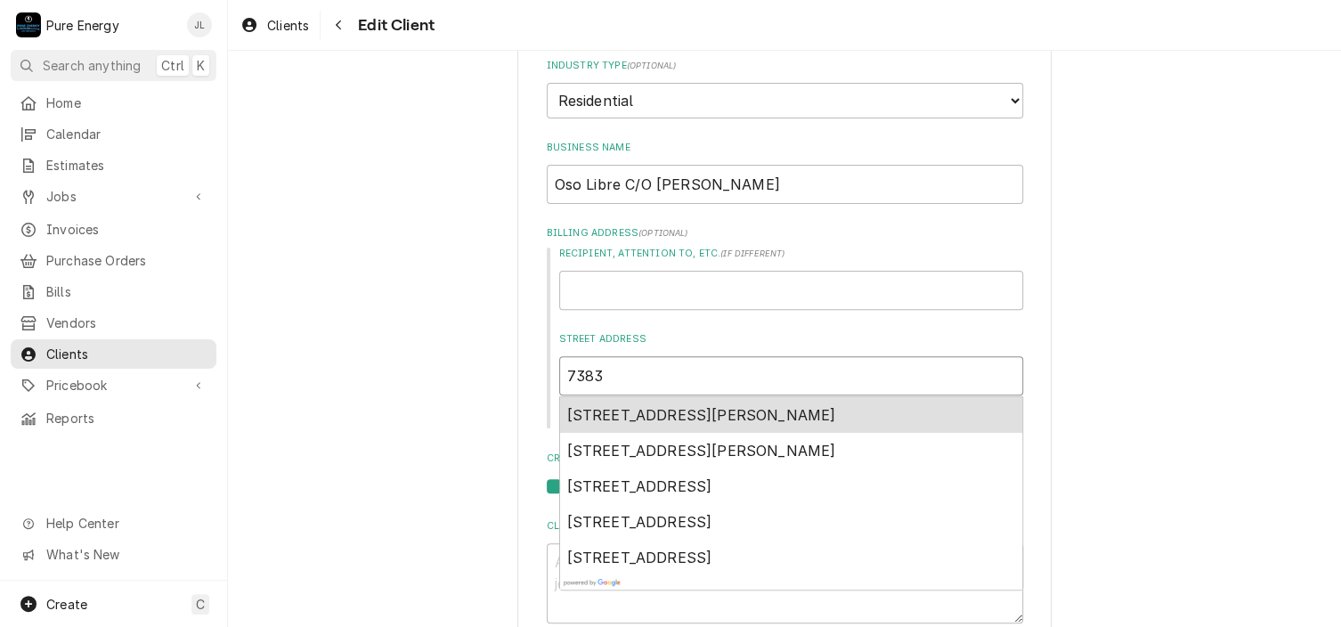
click at [656, 421] on span "7383 Vineyard Drive, Paso Robles, CA, USA" at bounding box center [701, 415] width 269 height 18
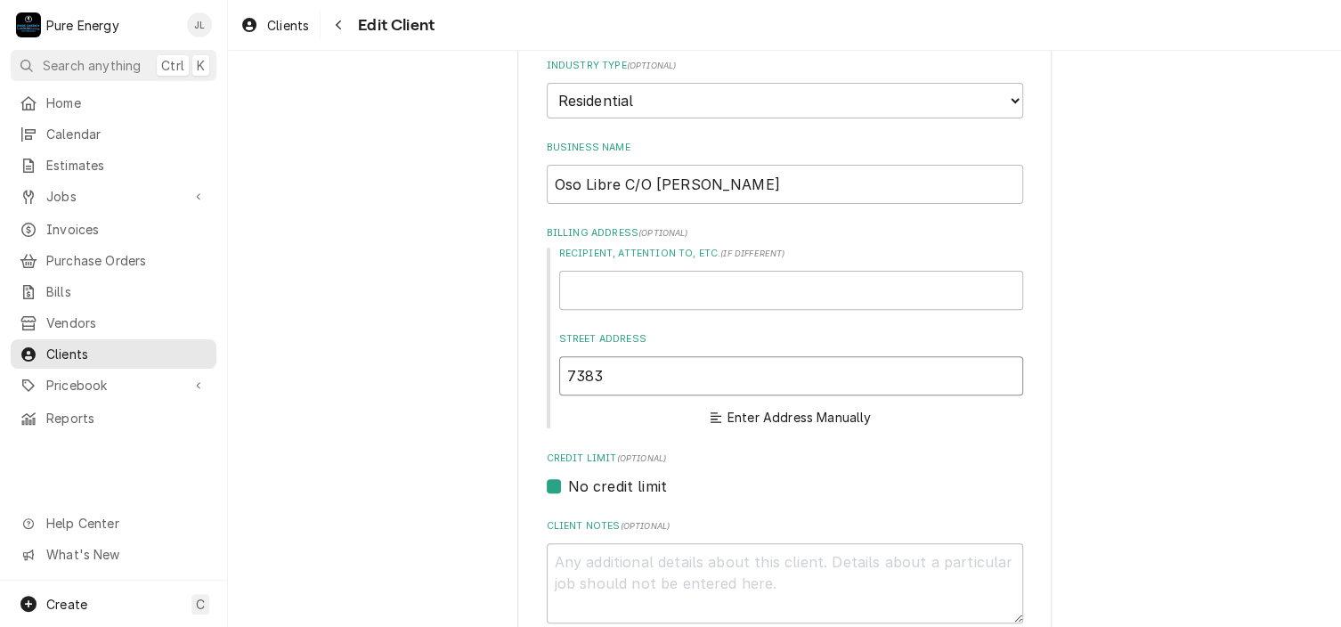
type textarea "x"
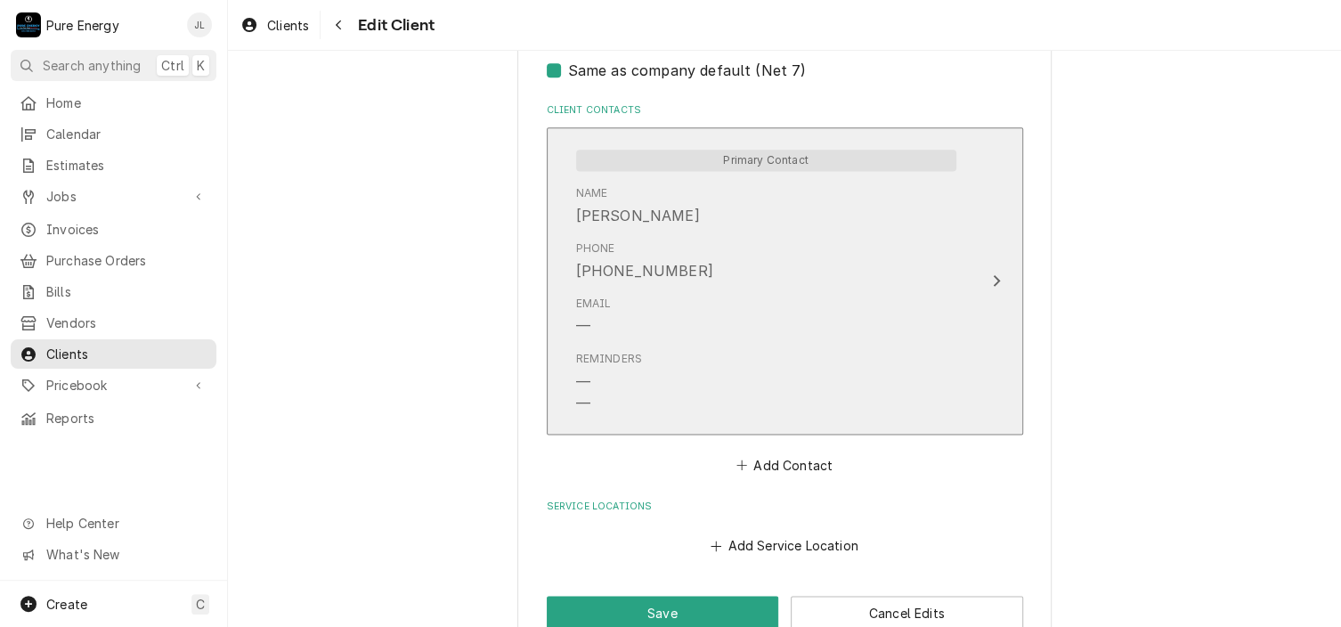
scroll to position [1193, 0]
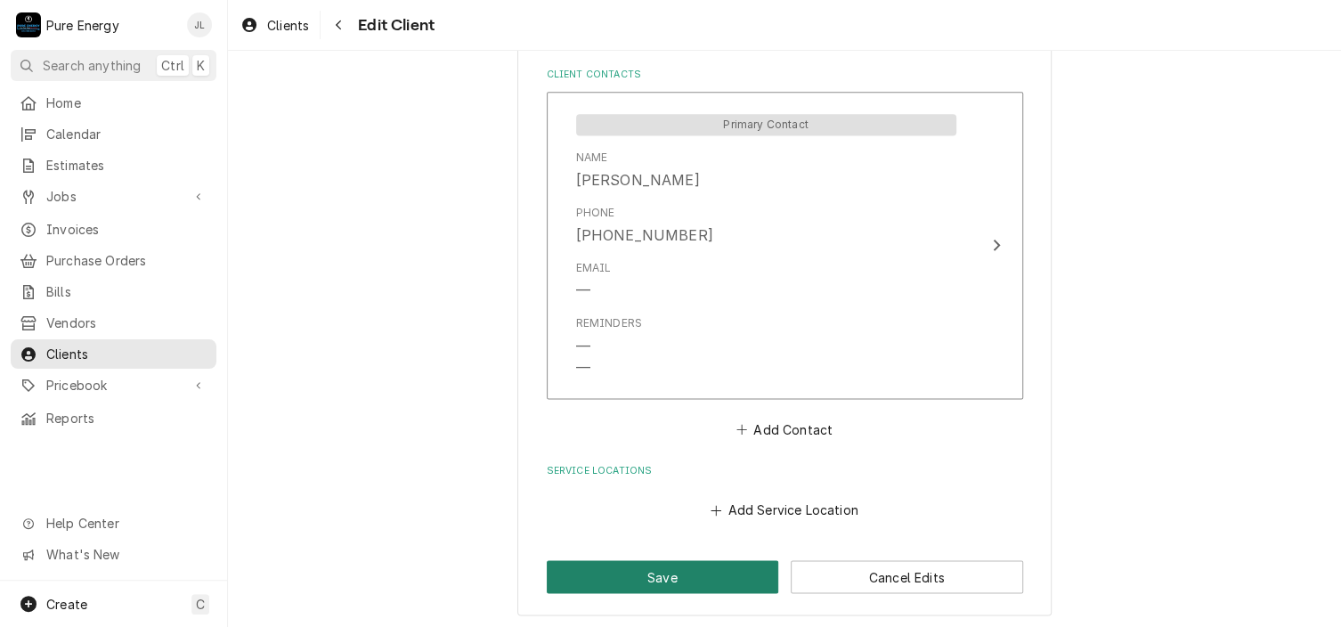
type input "7383 Vineyard Dr"
click at [707, 579] on button "Save" at bounding box center [663, 576] width 232 height 33
type textarea "x"
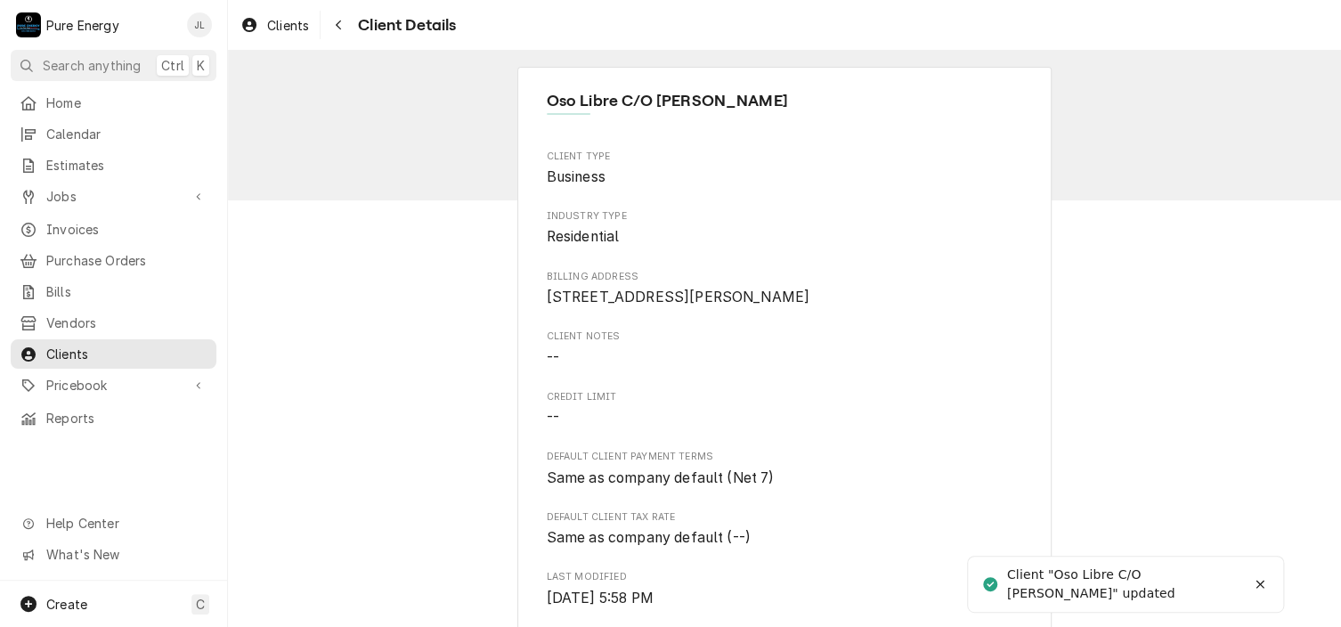
scroll to position [534, 0]
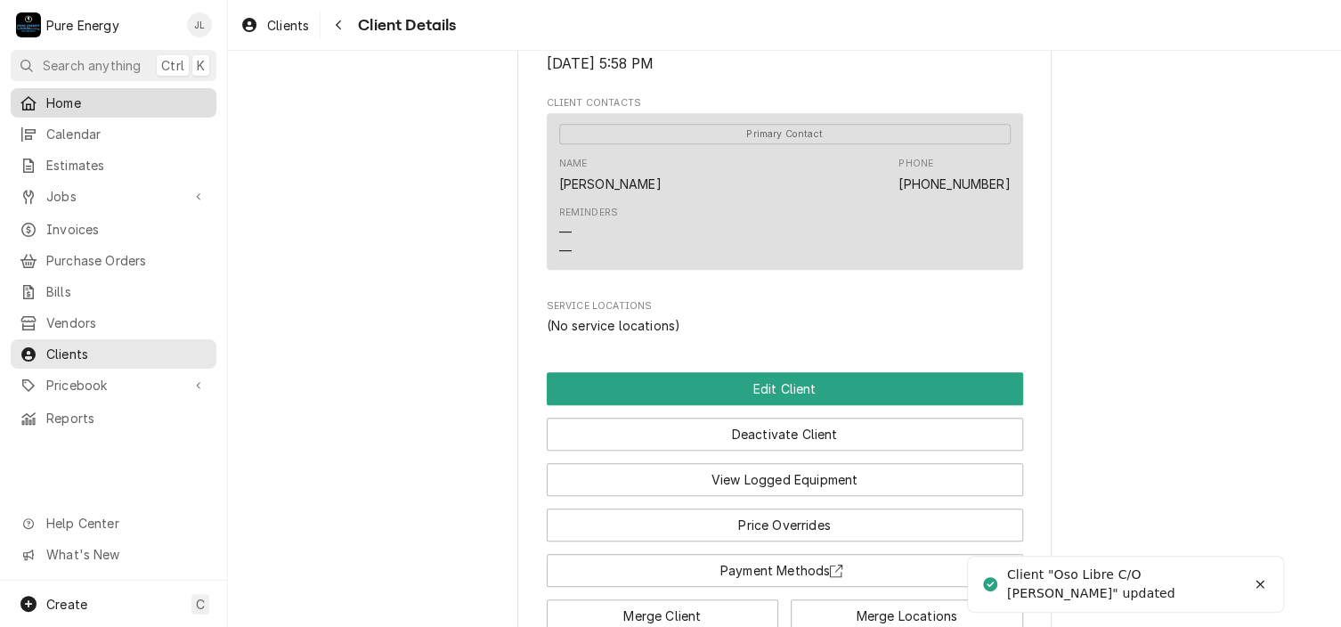
click at [139, 108] on span "Home" at bounding box center [126, 102] width 161 height 19
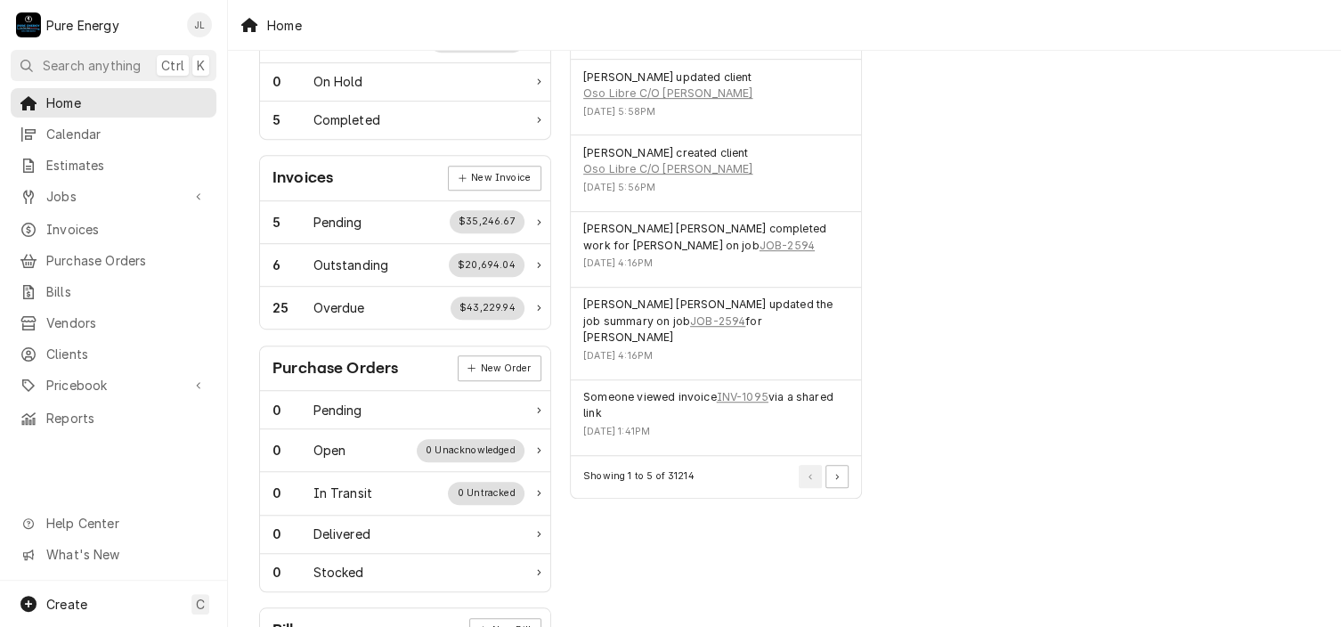
scroll to position [342, 0]
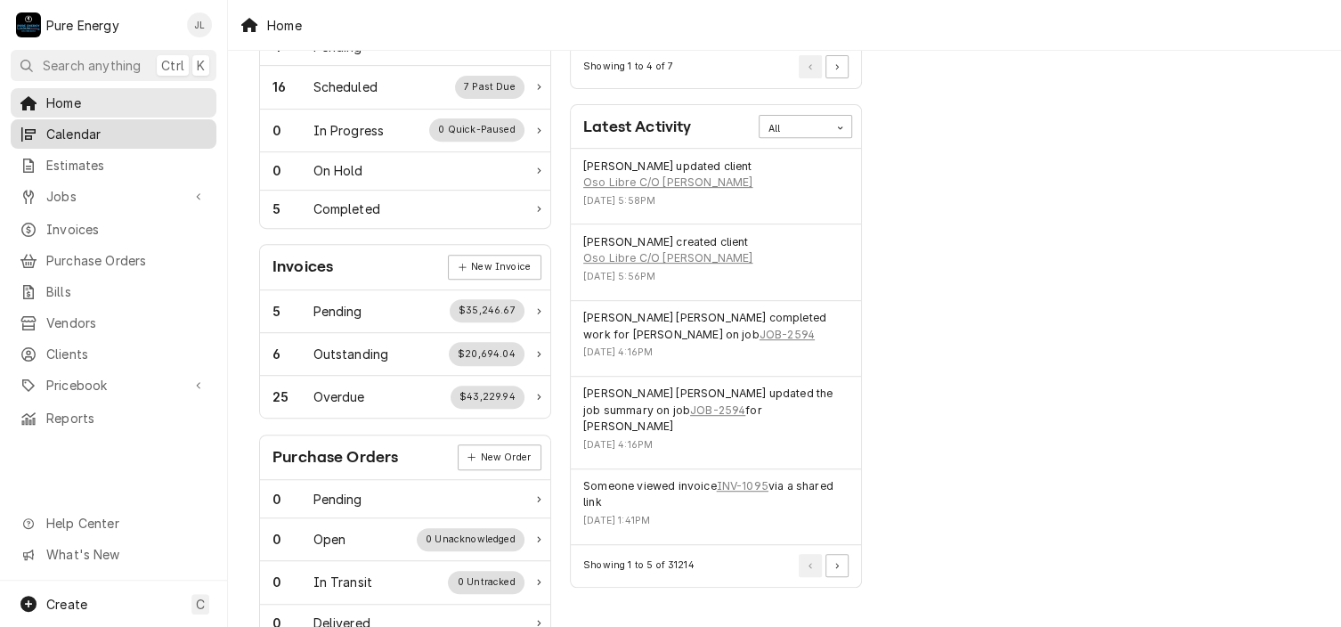
click at [115, 119] on link "Calendar" at bounding box center [114, 133] width 206 height 29
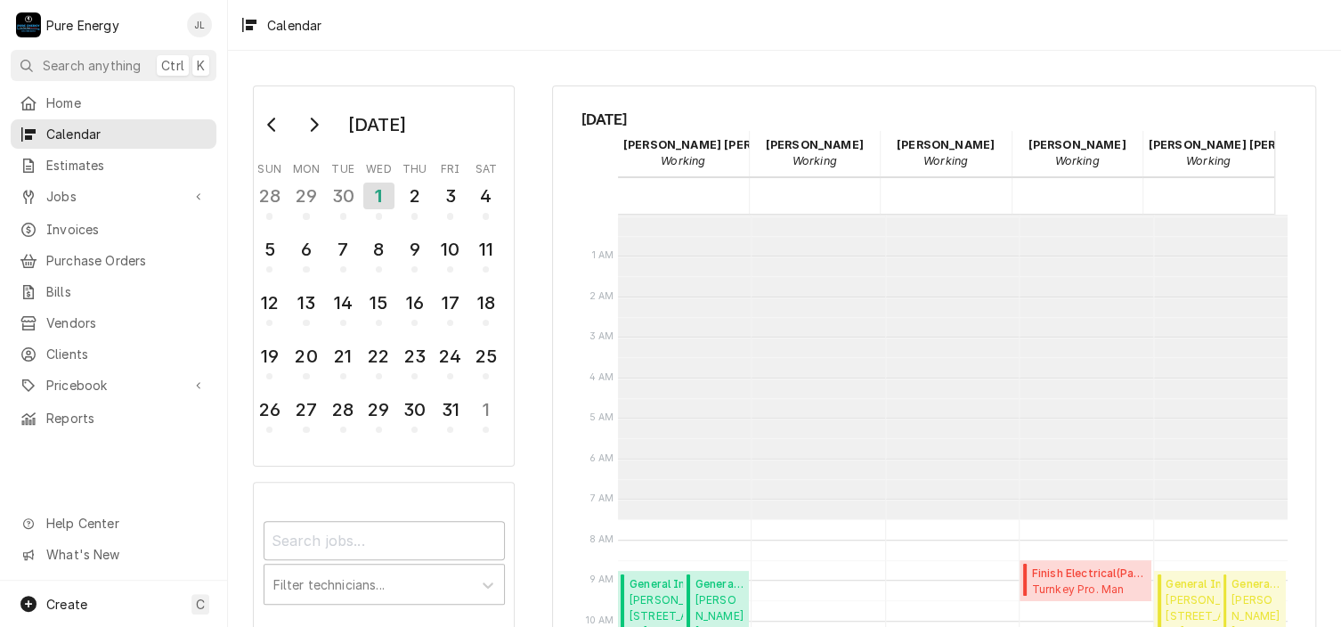
scroll to position [304, 0]
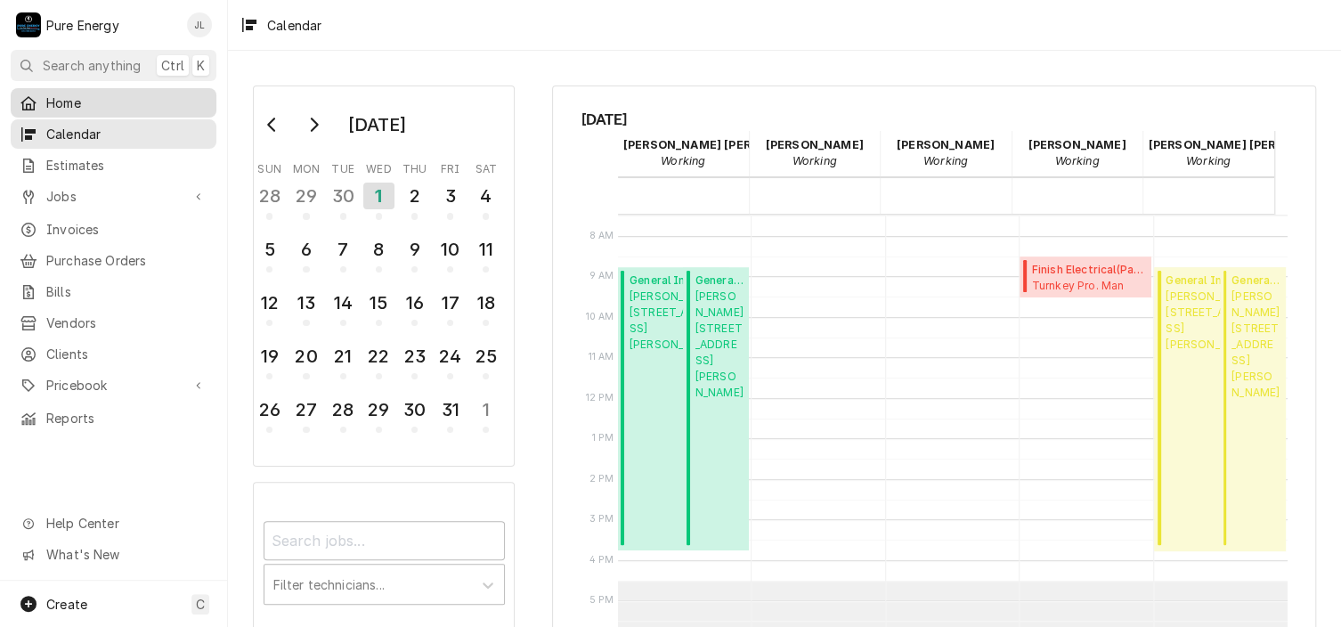
click at [106, 99] on span "Home" at bounding box center [126, 102] width 161 height 19
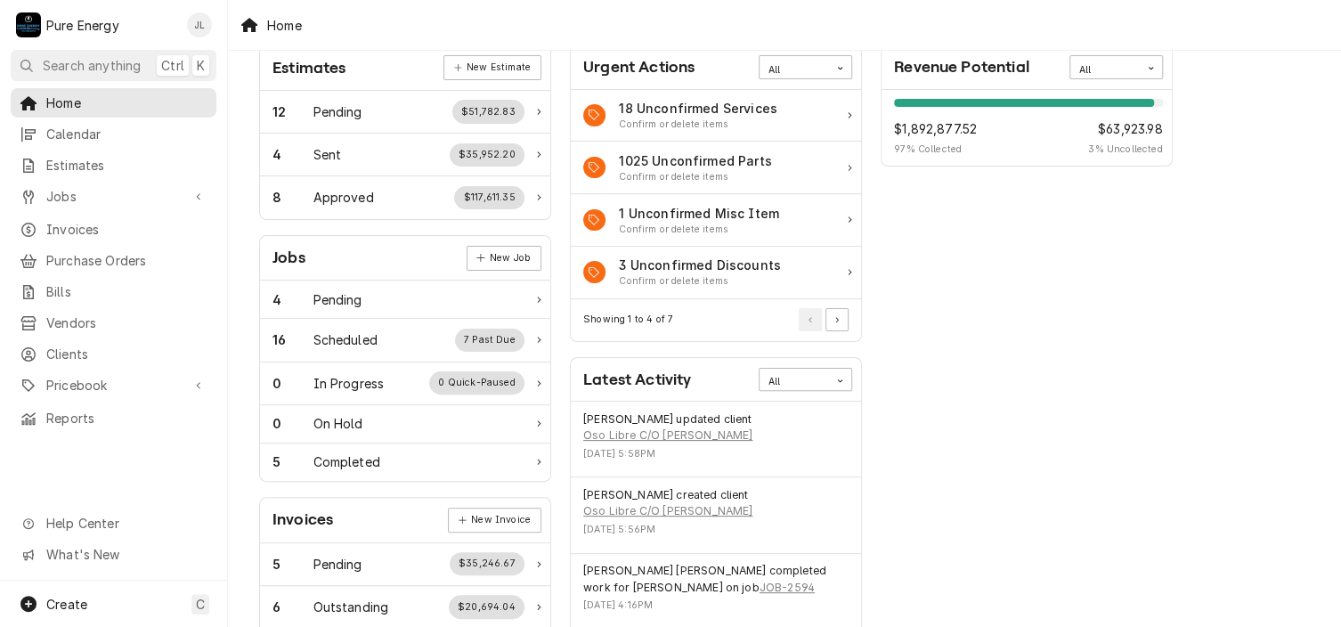
scroll to position [178, 0]
